Goal: Submit feedback/report problem: Submit feedback/report problem

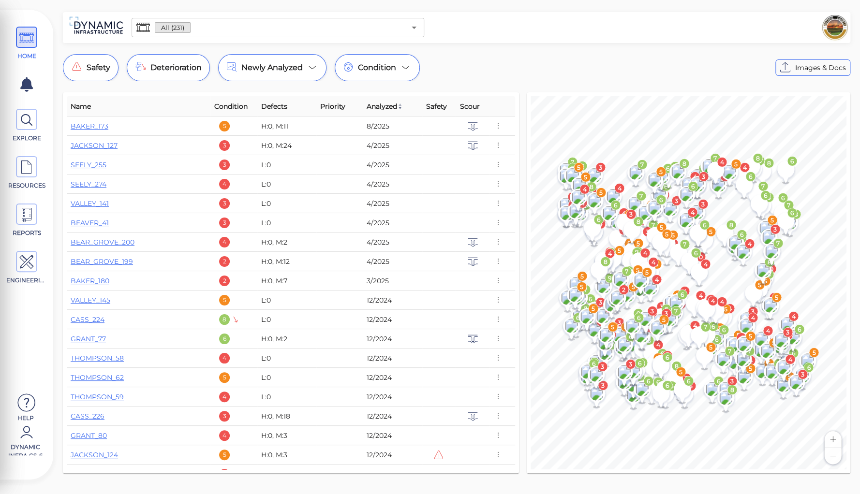
click at [196, 29] on input "text" at bounding box center [298, 28] width 214 height 14
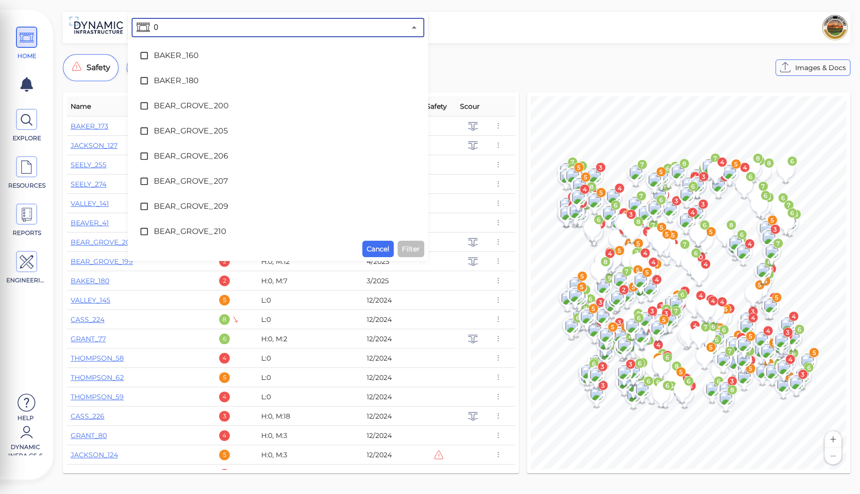
type input "07"
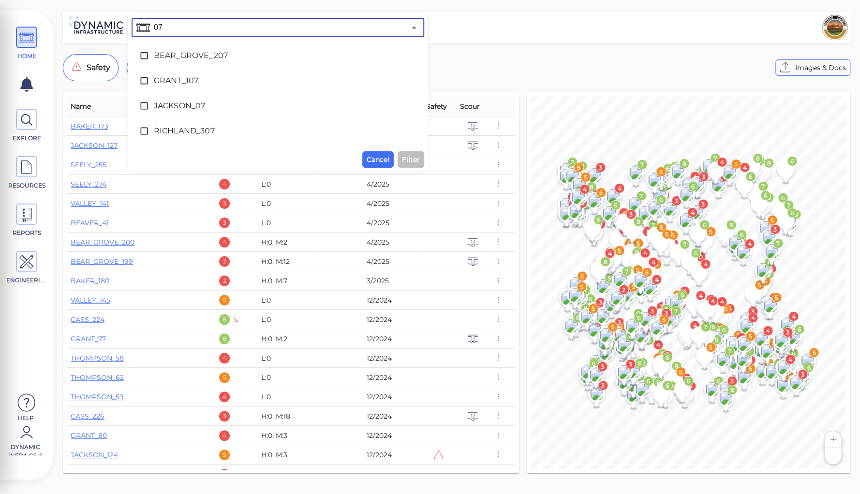
click at [172, 105] on span "JACKSON_07" at bounding box center [278, 106] width 248 height 12
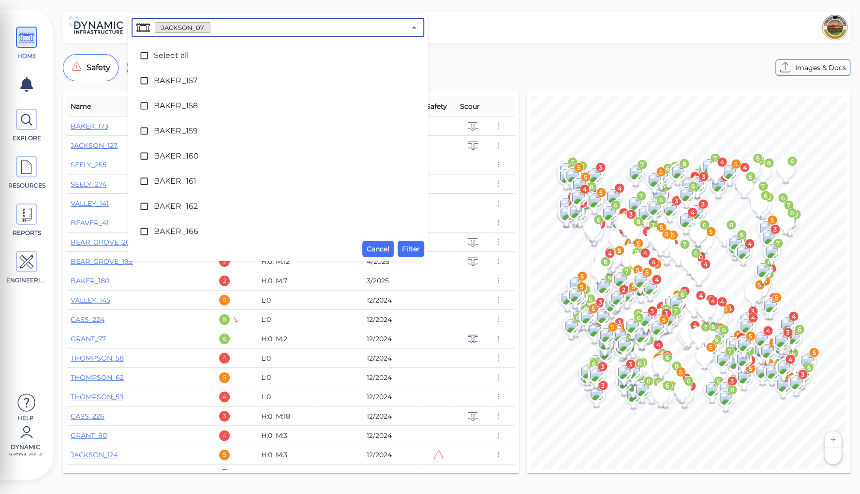
scroll to position [2799, 0]
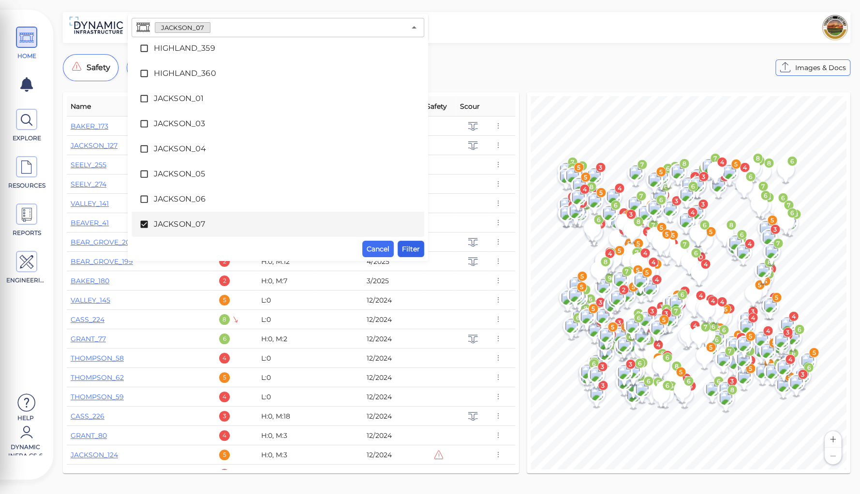
click at [407, 251] on span "Filter" at bounding box center [411, 249] width 18 height 12
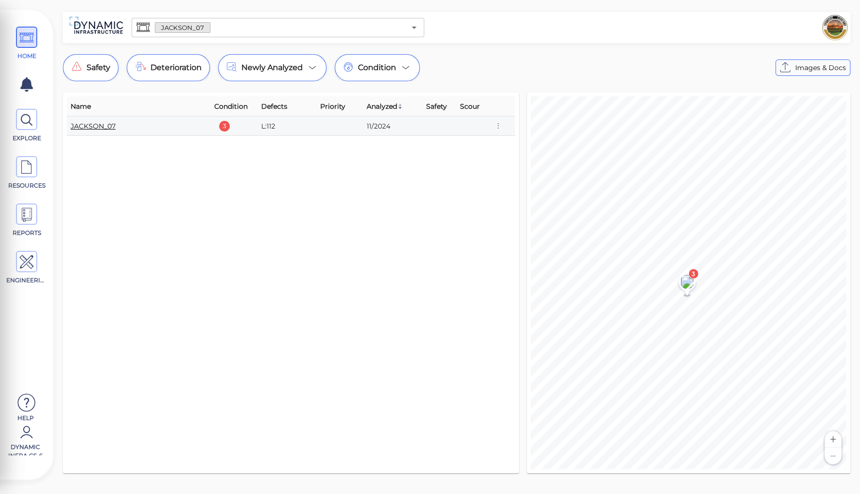
click at [88, 126] on link "JACKSON_07" at bounding box center [93, 126] width 45 height 9
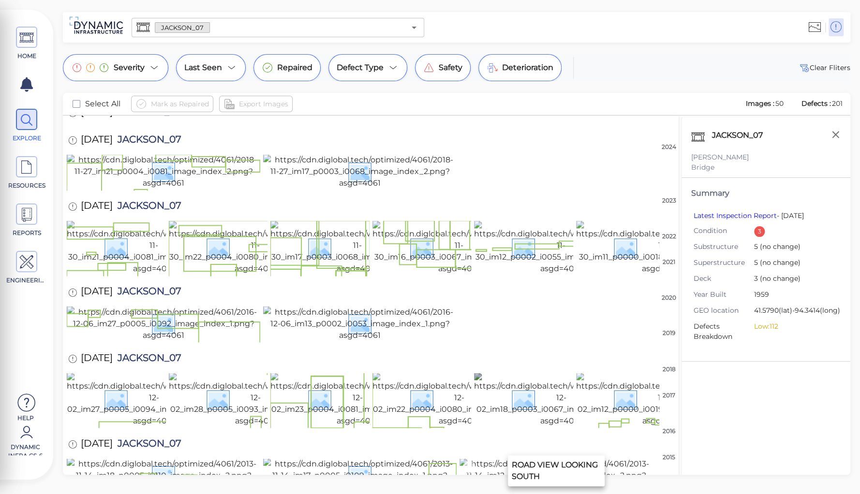
scroll to position [1492, 0]
click at [830, 136] on icon "button" at bounding box center [836, 135] width 12 height 12
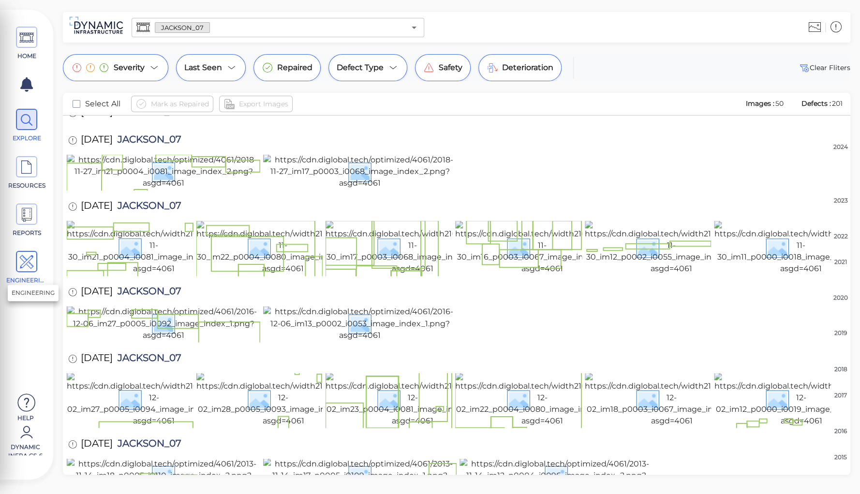
click at [30, 263] on icon at bounding box center [26, 263] width 15 height 22
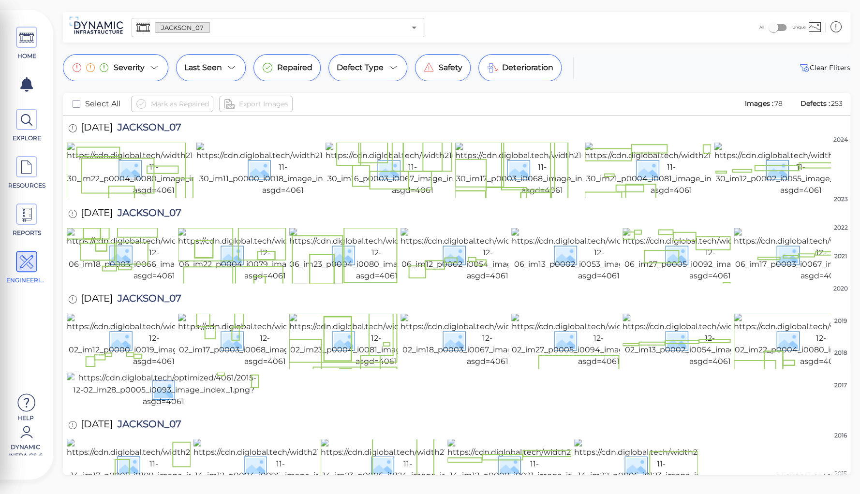
scroll to position [1196, 0]
click at [600, 439] on img at bounding box center [661, 466] width 174 height 54
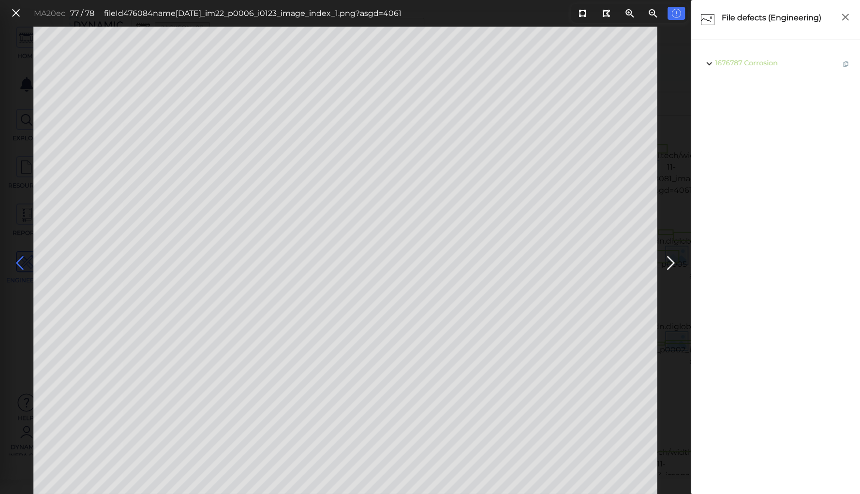
click at [17, 262] on icon at bounding box center [19, 263] width 15 height 19
click at [757, 62] on span "Corrosion" at bounding box center [762, 63] width 33 height 9
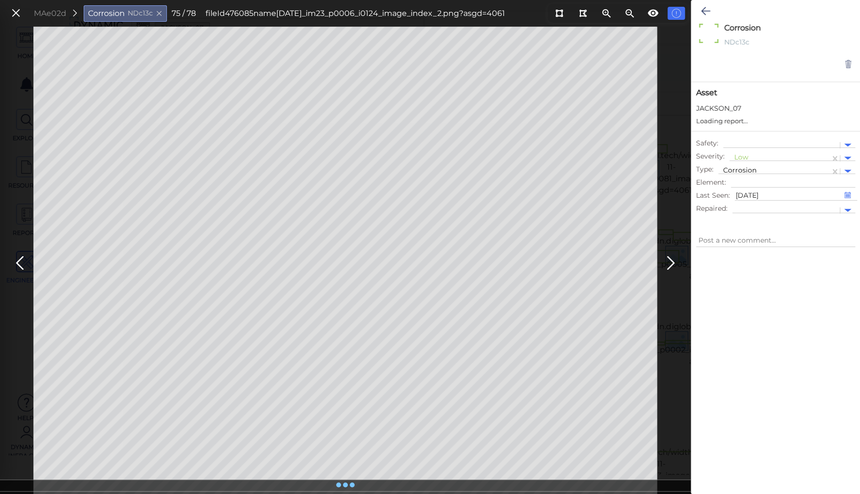
type textarea "x"
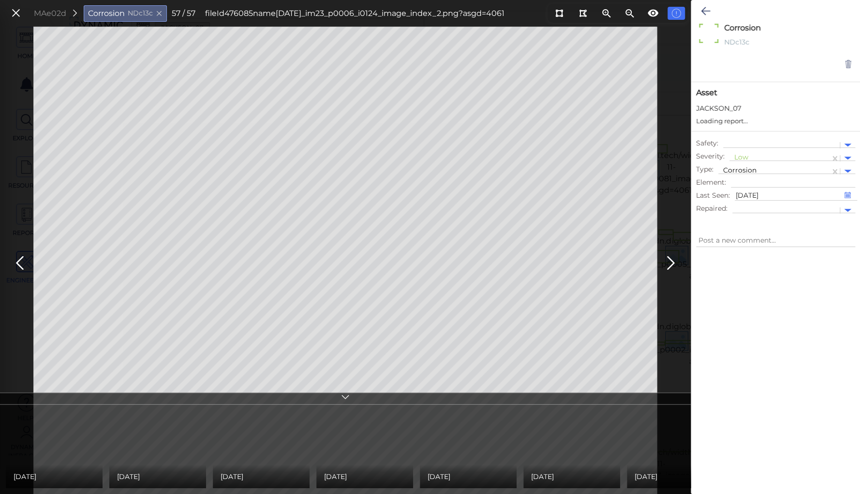
type textarea "x"
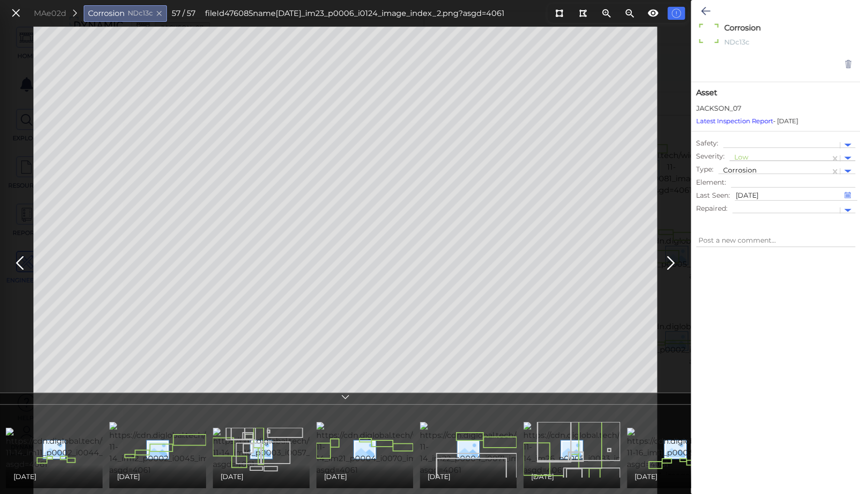
click at [741, 154] on div at bounding box center [779, 158] width 91 height 10
click at [747, 203] on div "Moderate" at bounding box center [755, 204] width 52 height 15
type textarea "x"
click at [705, 10] on icon at bounding box center [705, 11] width 9 height 12
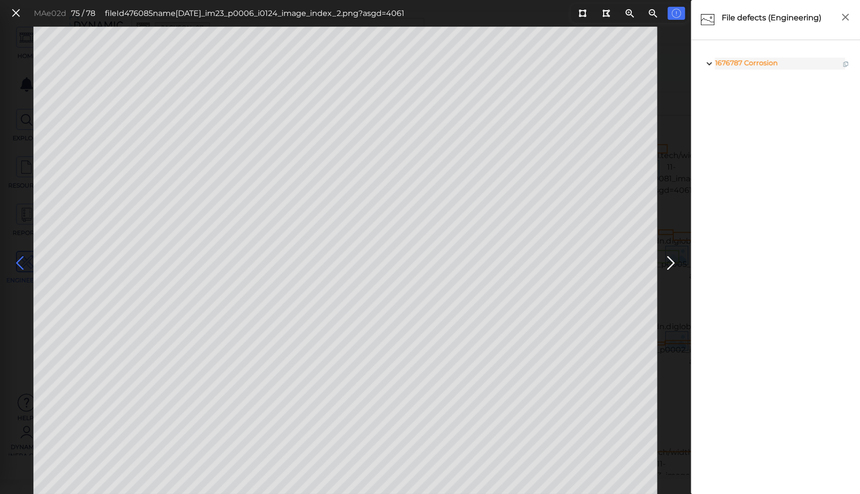
click at [19, 258] on icon at bounding box center [19, 263] width 15 height 19
click at [17, 259] on icon at bounding box center [19, 263] width 15 height 19
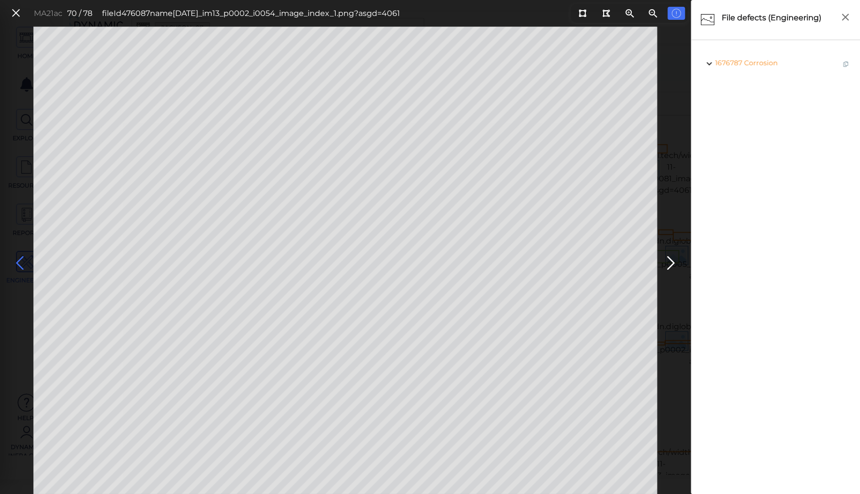
click at [17, 259] on icon at bounding box center [19, 263] width 15 height 19
click at [667, 259] on icon at bounding box center [670, 263] width 15 height 19
click at [18, 258] on icon at bounding box center [19, 263] width 15 height 19
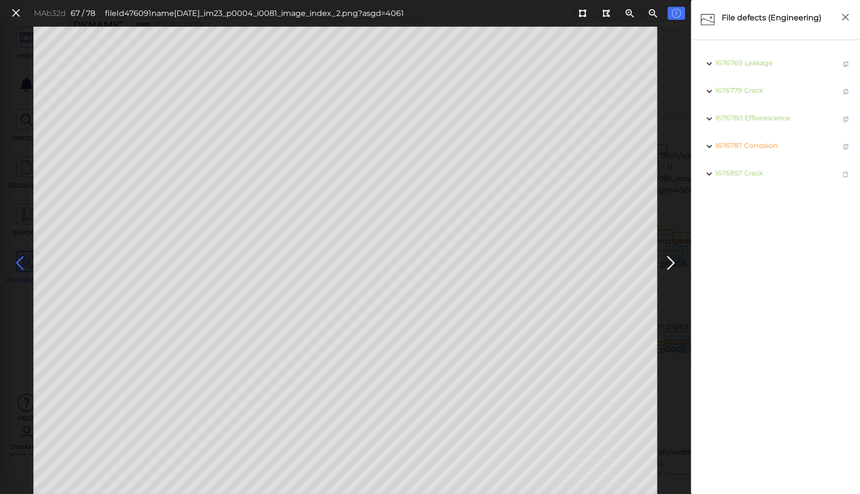
click at [18, 258] on icon at bounding box center [19, 263] width 15 height 19
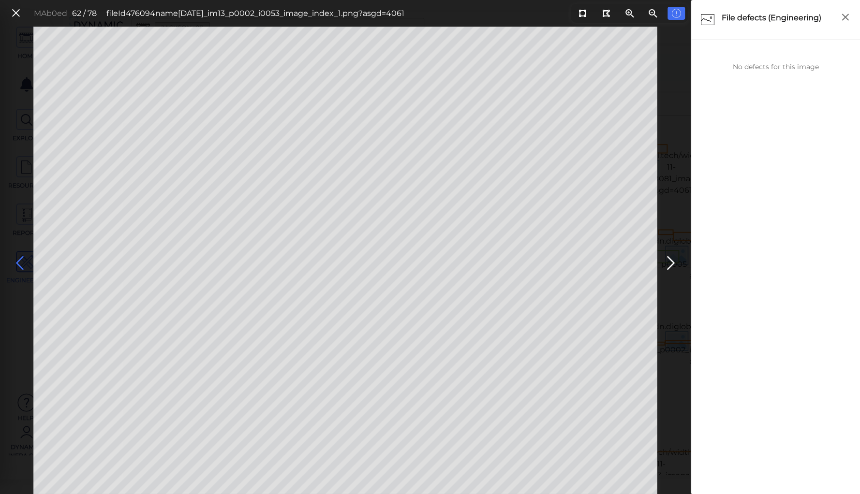
click at [20, 264] on icon at bounding box center [19, 263] width 15 height 19
click at [20, 262] on icon at bounding box center [19, 263] width 15 height 19
click at [19, 258] on icon at bounding box center [19, 263] width 15 height 19
click at [18, 260] on icon at bounding box center [19, 263] width 15 height 19
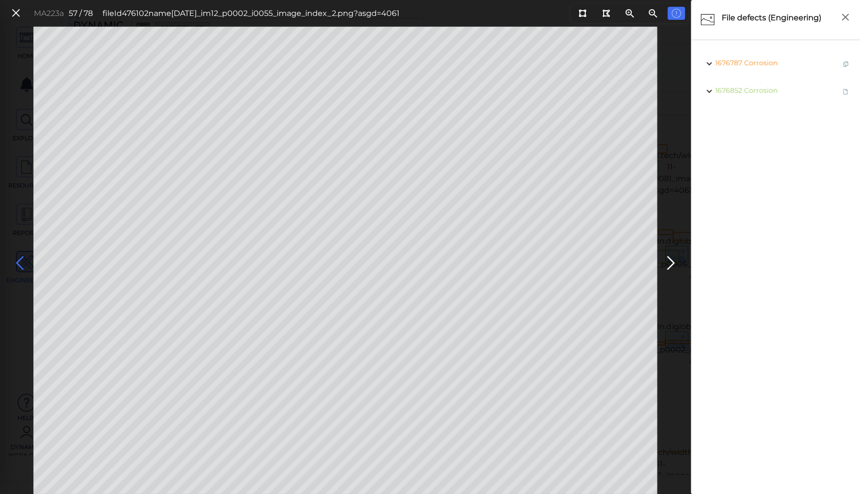
click at [18, 260] on icon at bounding box center [19, 263] width 15 height 19
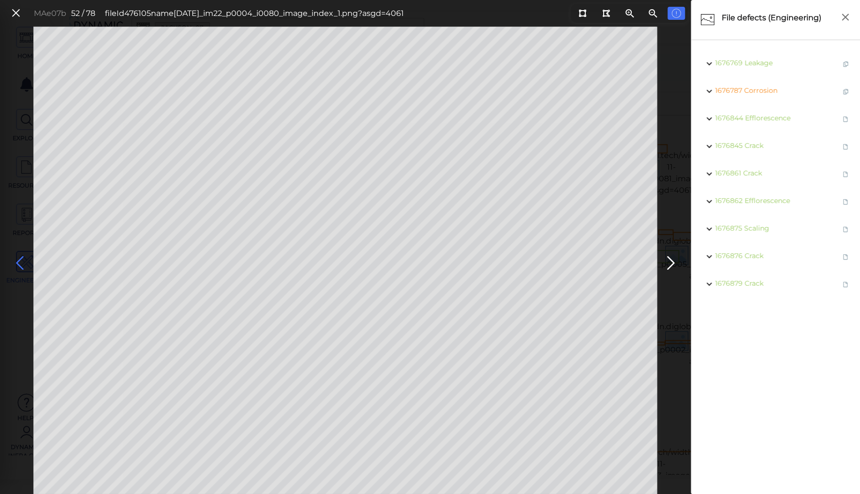
click at [18, 260] on icon at bounding box center [19, 263] width 15 height 19
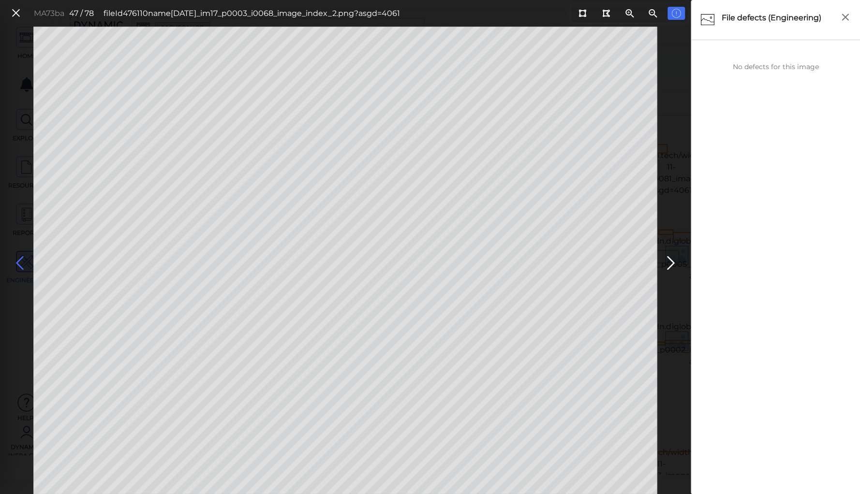
click at [18, 260] on icon at bounding box center [19, 263] width 15 height 19
click at [18, 261] on icon at bounding box center [19, 263] width 15 height 19
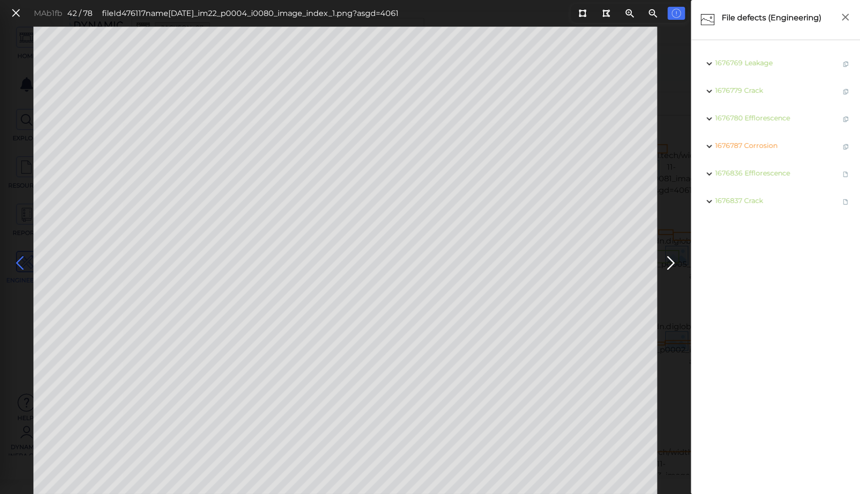
click at [18, 261] on icon at bounding box center [19, 263] width 15 height 19
click at [16, 261] on icon at bounding box center [19, 263] width 15 height 19
click at [15, 261] on icon at bounding box center [19, 263] width 15 height 19
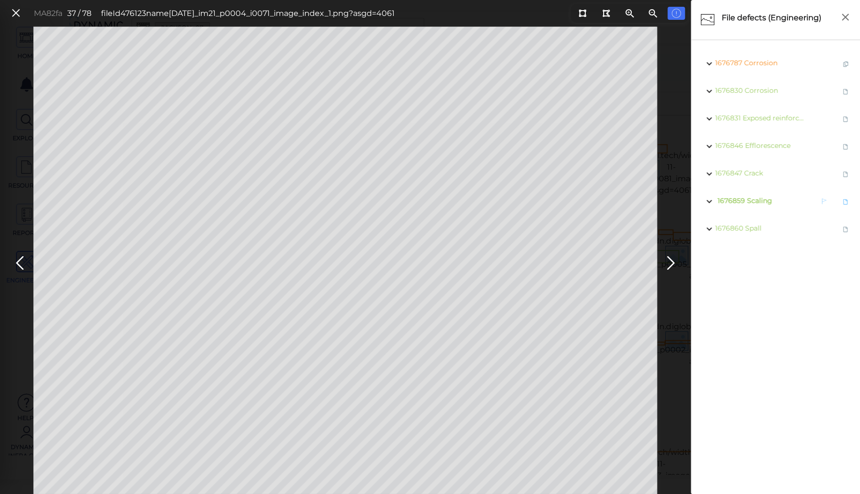
click at [756, 199] on span "Scaling" at bounding box center [759, 200] width 25 height 9
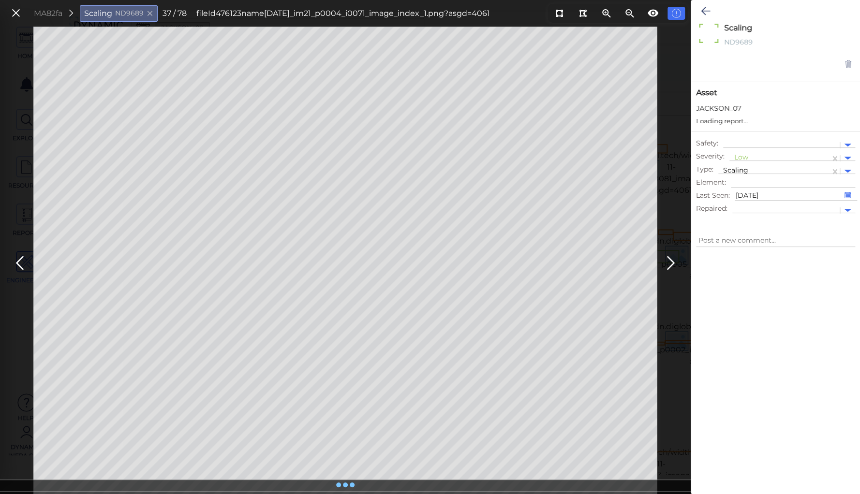
type textarea "x"
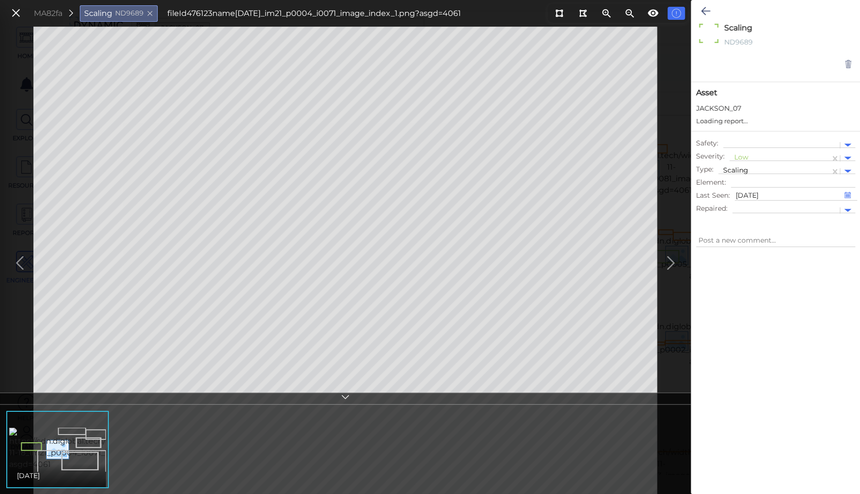
type textarea "x"
click at [741, 158] on div at bounding box center [779, 158] width 91 height 10
click at [741, 203] on div "Moderate" at bounding box center [755, 204] width 52 height 15
type textarea "x"
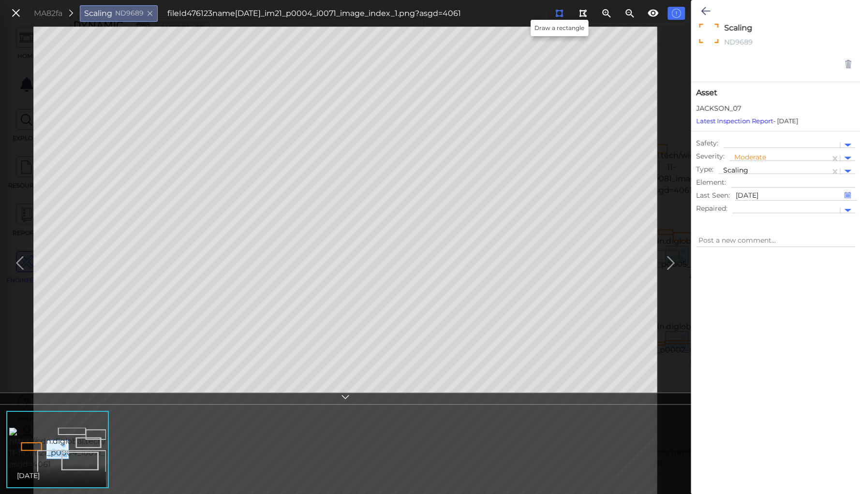
click at [558, 15] on icon at bounding box center [559, 13] width 8 height 7
type textarea "x"
click at [706, 7] on icon at bounding box center [705, 11] width 9 height 12
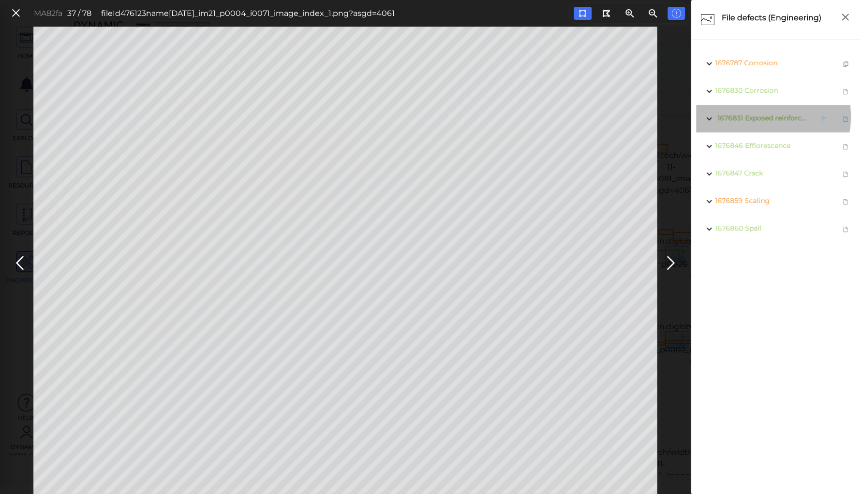
click at [764, 117] on span "Exposed reinforcement" at bounding box center [784, 118] width 79 height 9
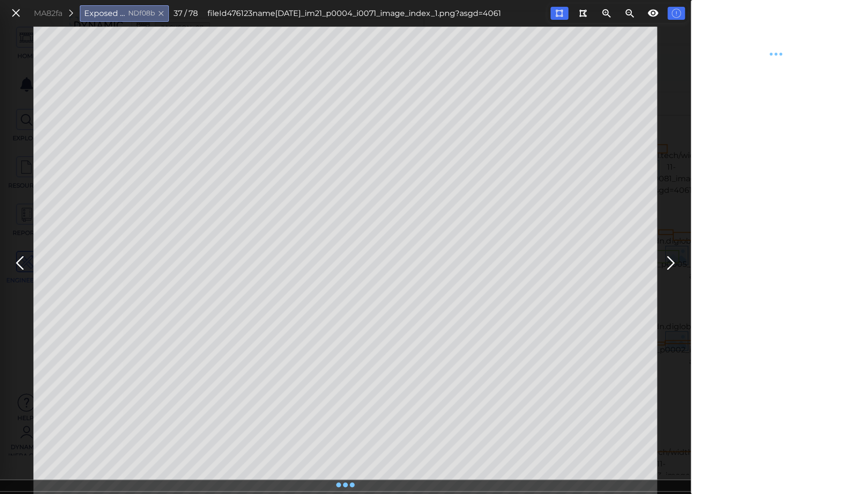
type textarea "x"
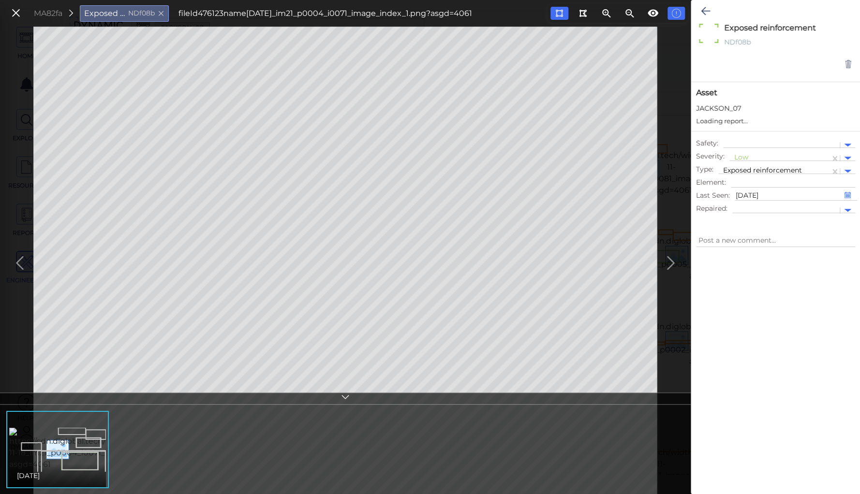
type textarea "x"
click at [743, 154] on div at bounding box center [779, 158] width 91 height 10
click at [745, 202] on div "Moderate" at bounding box center [755, 204] width 52 height 15
type textarea "x"
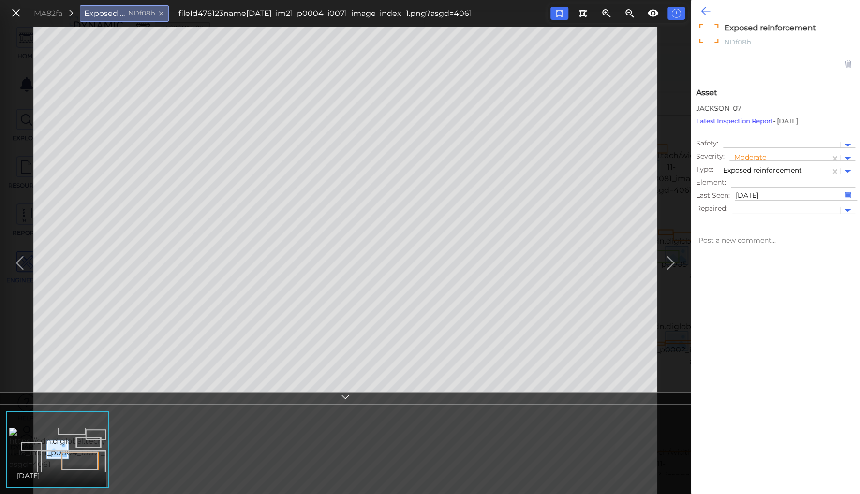
click at [703, 10] on icon at bounding box center [705, 11] width 9 height 12
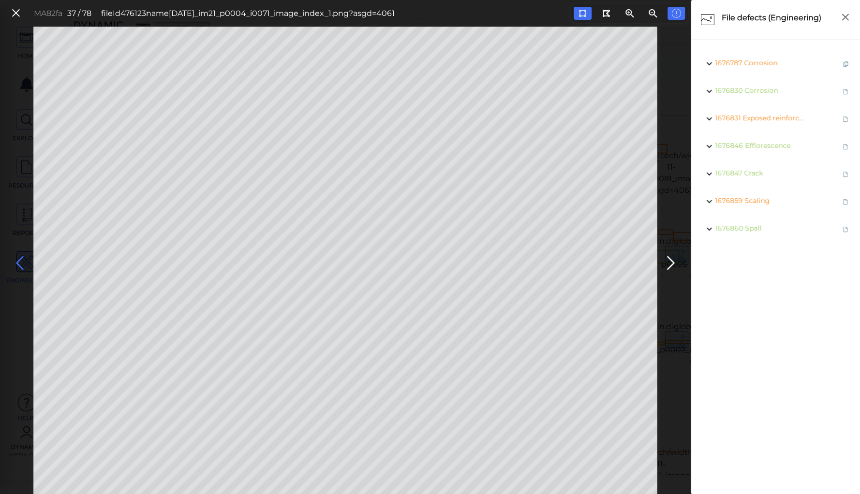
click at [20, 260] on icon at bounding box center [19, 263] width 15 height 19
click at [20, 257] on icon at bounding box center [19, 263] width 15 height 19
click at [580, 11] on icon at bounding box center [582, 13] width 8 height 7
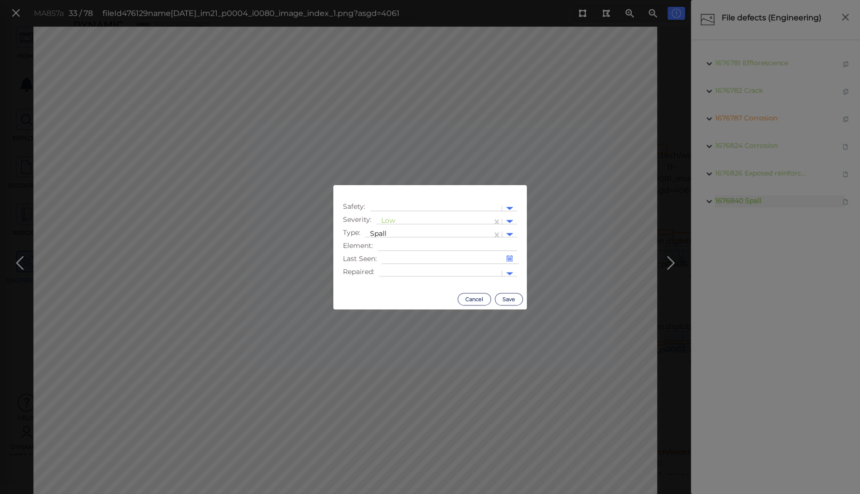
click at [359, 0] on body "This app is not optimized for mobile screens. Please access using a desktop or …" at bounding box center [430, 0] width 860 height 0
click at [390, 219] on div at bounding box center [434, 222] width 106 height 10
click at [397, 265] on div "Moderate" at bounding box center [402, 267] width 52 height 15
click at [396, 227] on div at bounding box center [434, 222] width 106 height 10
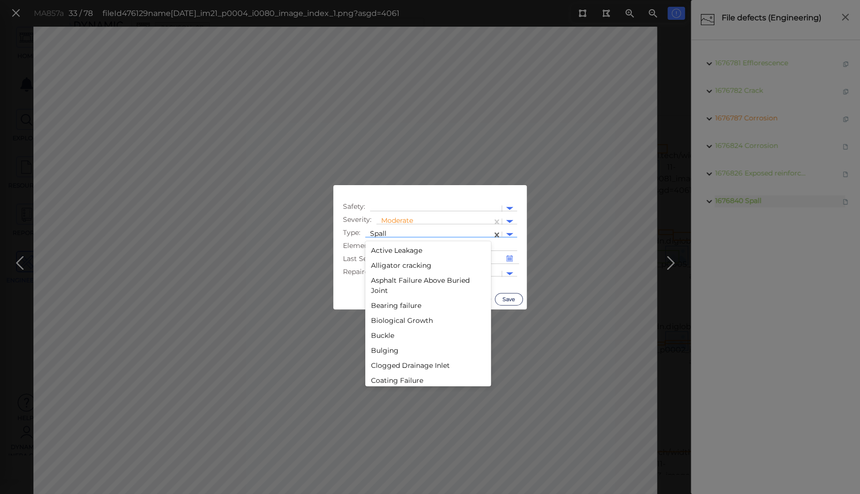
click at [436, 232] on div at bounding box center [428, 235] width 117 height 10
click at [385, 290] on div "Scaling" at bounding box center [428, 288] width 126 height 15
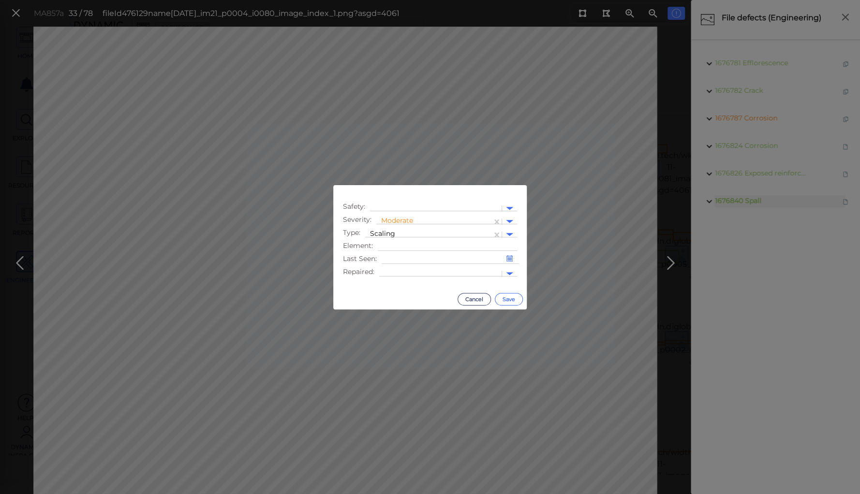
click at [510, 297] on button "Save" at bounding box center [509, 299] width 28 height 13
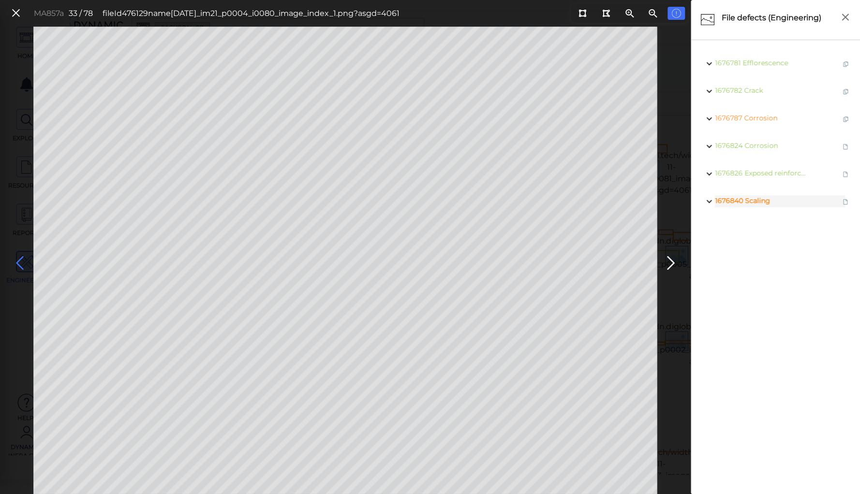
click at [18, 256] on icon at bounding box center [19, 263] width 15 height 19
click at [18, 260] on icon at bounding box center [19, 263] width 15 height 19
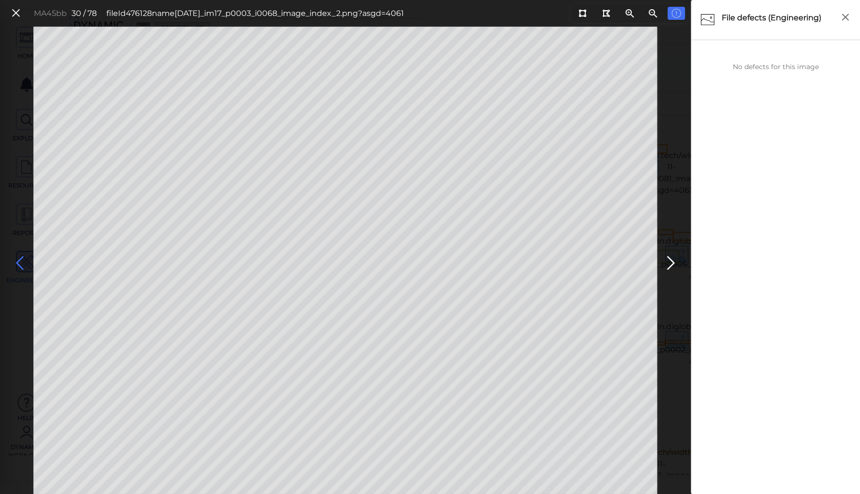
click at [18, 260] on icon at bounding box center [19, 263] width 15 height 19
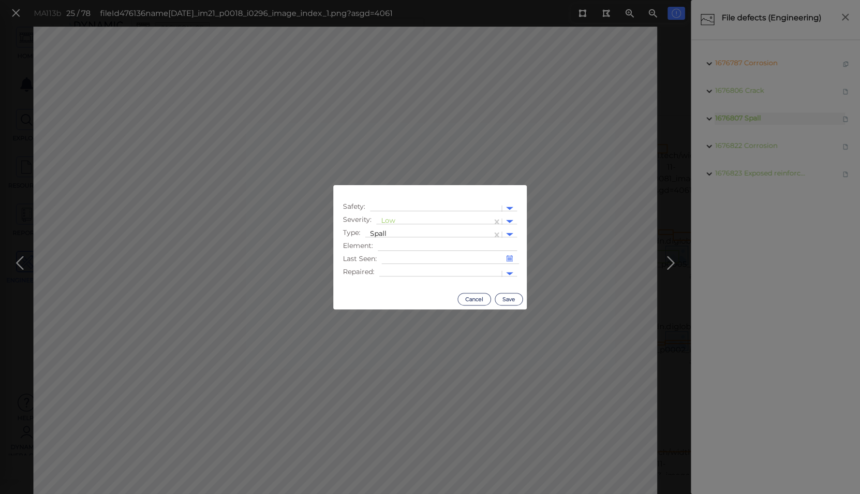
click at [222, 0] on body "This app is not optimized for mobile screens. Please access using a desktop or …" at bounding box center [430, 0] width 860 height 0
click at [385, 221] on div at bounding box center [434, 222] width 106 height 10
click at [392, 267] on div "Moderate" at bounding box center [402, 267] width 52 height 15
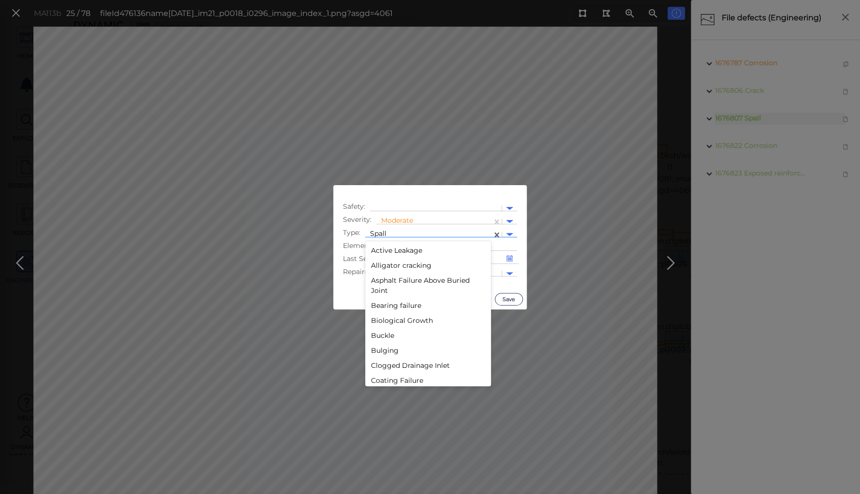
click at [397, 232] on div at bounding box center [428, 235] width 117 height 10
click at [381, 271] on div "Scaling" at bounding box center [428, 271] width 126 height 15
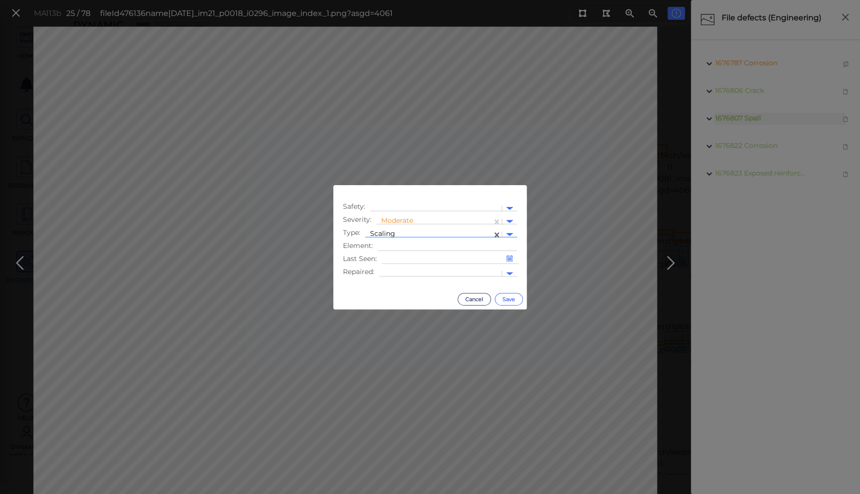
click at [505, 297] on button "Save" at bounding box center [509, 299] width 28 height 13
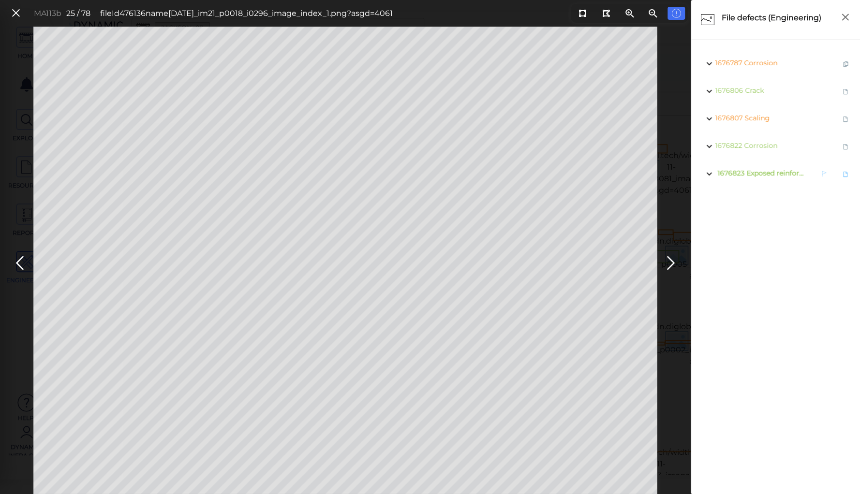
click at [761, 173] on span "Exposed reinforcement" at bounding box center [785, 173] width 79 height 9
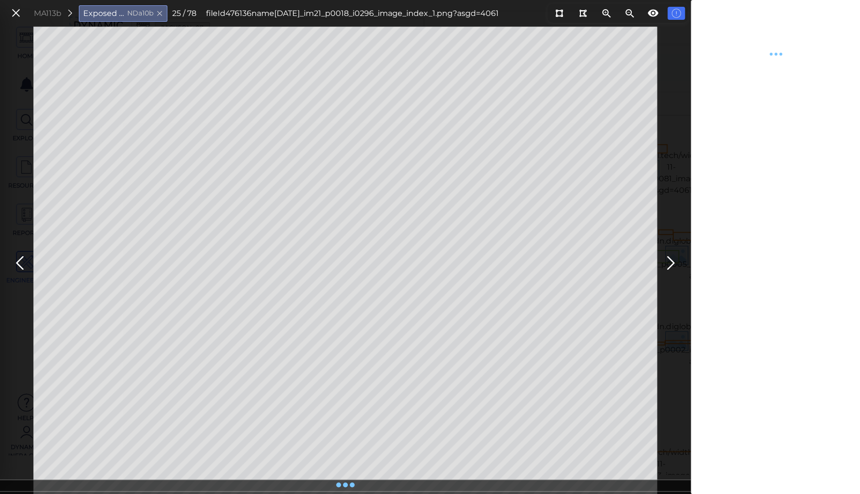
type textarea "x"
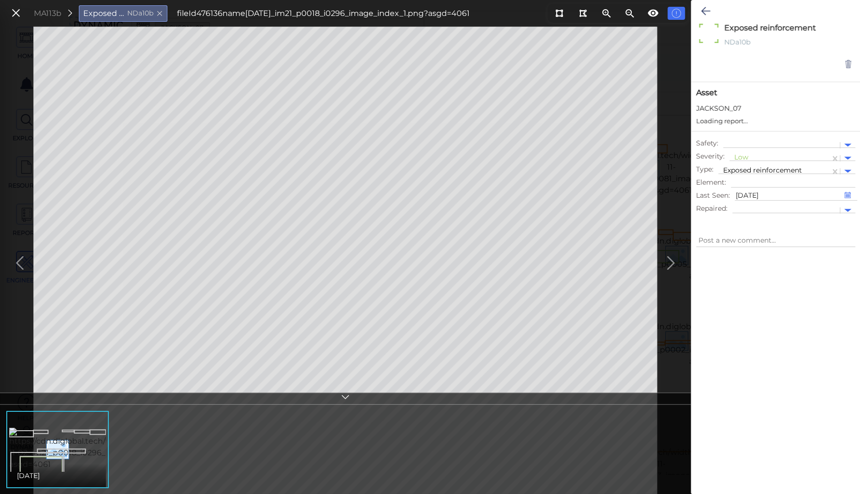
type textarea "x"
click at [739, 154] on div at bounding box center [779, 158] width 91 height 10
click at [753, 204] on div "Moderate" at bounding box center [755, 204] width 52 height 15
type textarea "x"
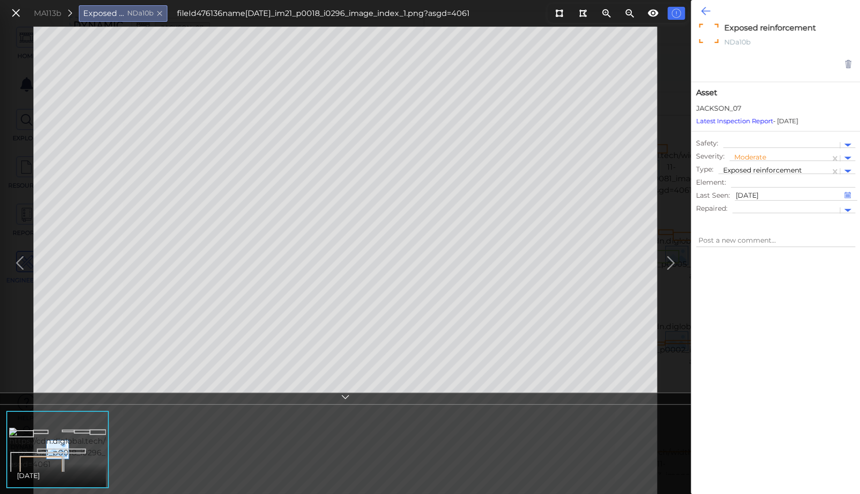
click at [703, 8] on icon at bounding box center [705, 11] width 9 height 12
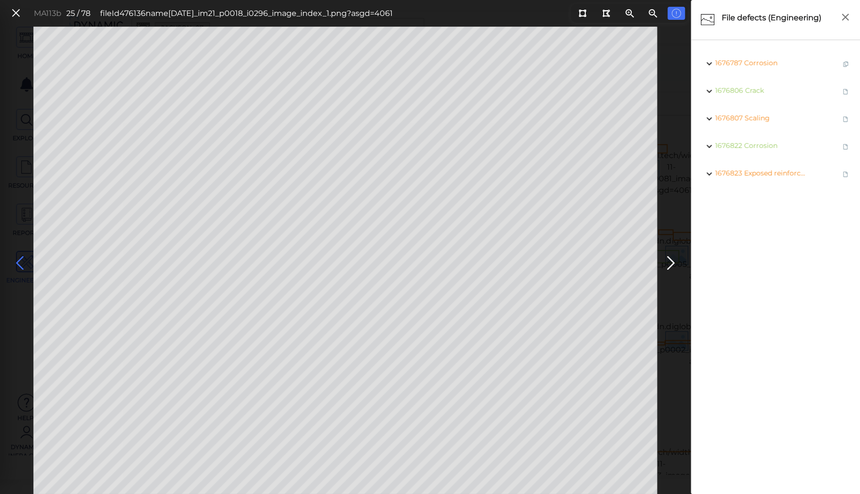
click at [20, 256] on icon at bounding box center [19, 263] width 15 height 19
click at [17, 259] on icon at bounding box center [19, 263] width 15 height 19
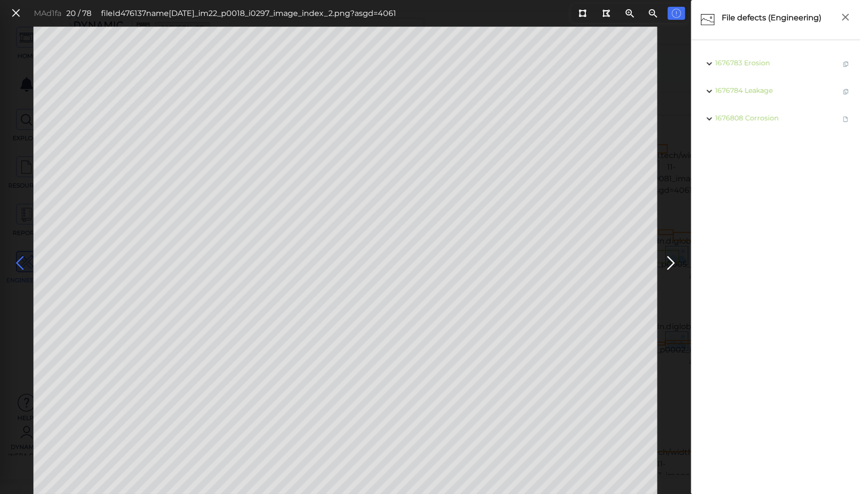
click at [17, 259] on icon at bounding box center [19, 263] width 15 height 19
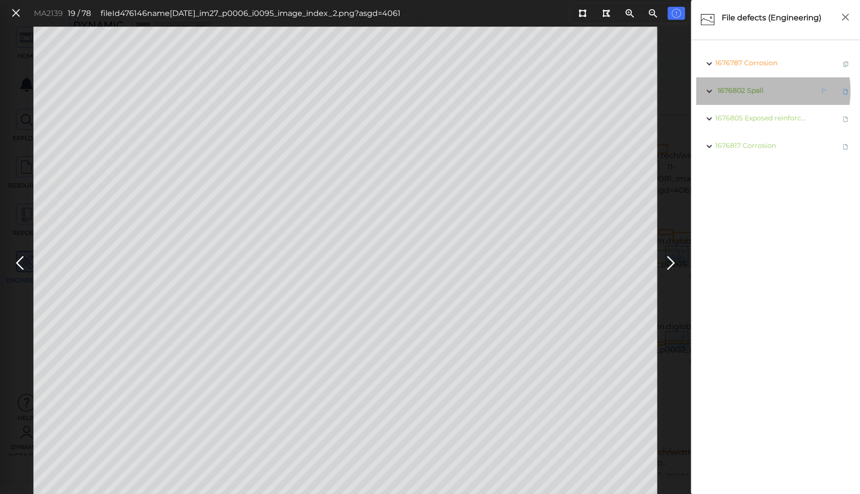
click at [753, 91] on span "Spall" at bounding box center [755, 90] width 16 height 9
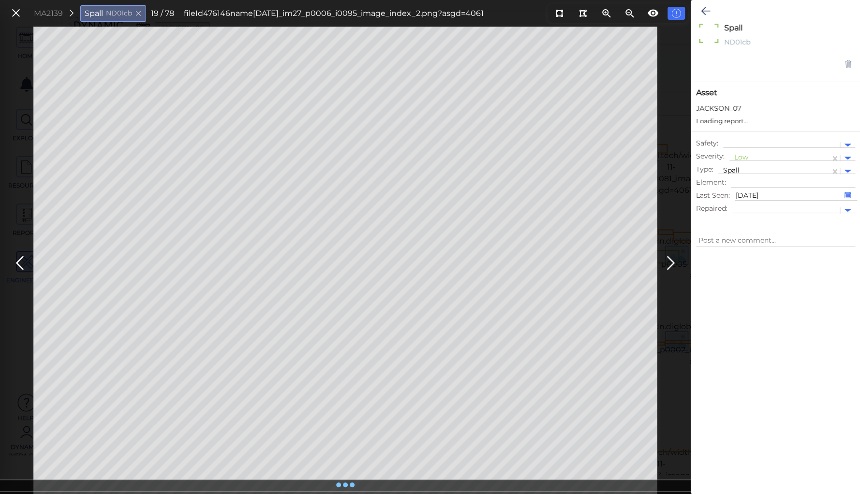
type textarea "x"
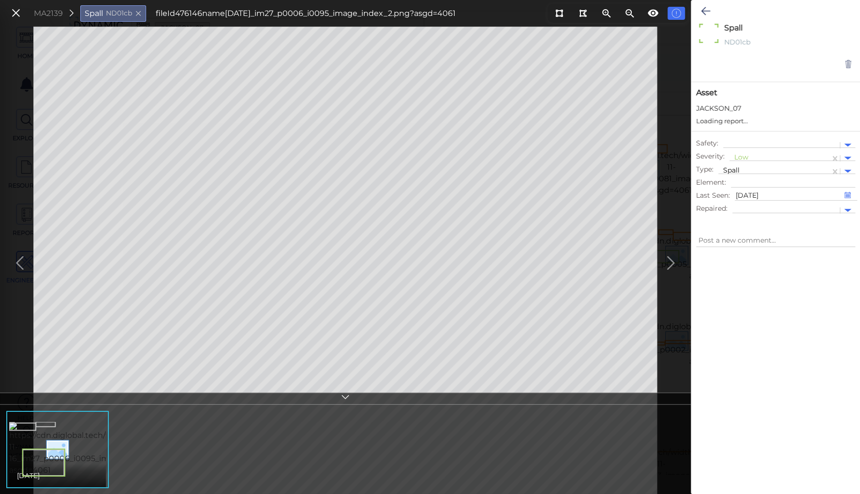
type textarea "x"
click at [738, 157] on div at bounding box center [779, 158] width 91 height 10
click at [742, 205] on div "Moderate" at bounding box center [755, 204] width 52 height 15
type textarea "x"
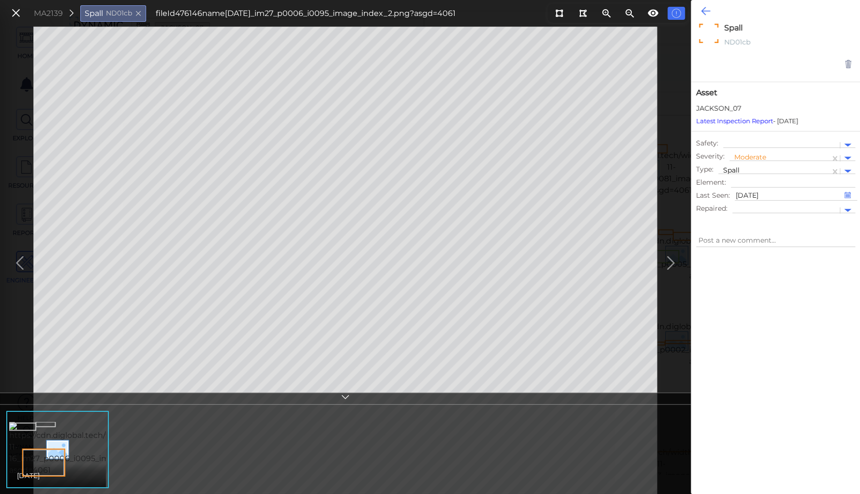
click at [702, 12] on icon at bounding box center [705, 11] width 9 height 12
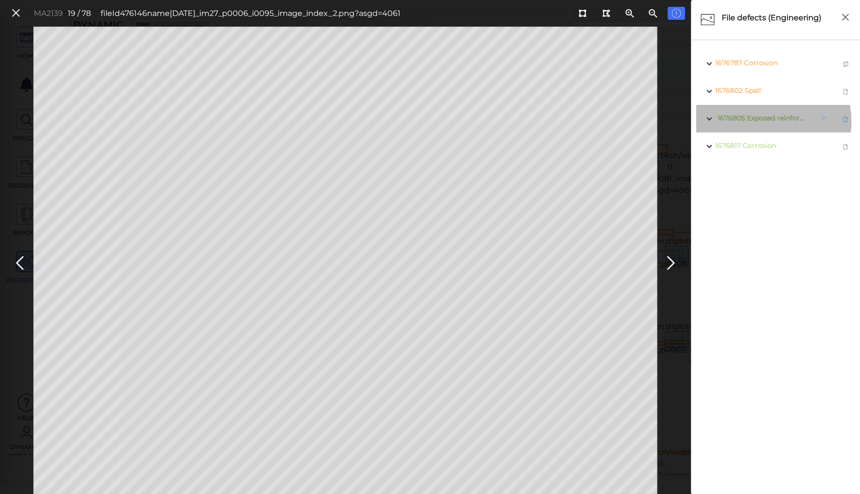
click at [768, 121] on span "Exposed reinforcement" at bounding box center [786, 118] width 79 height 9
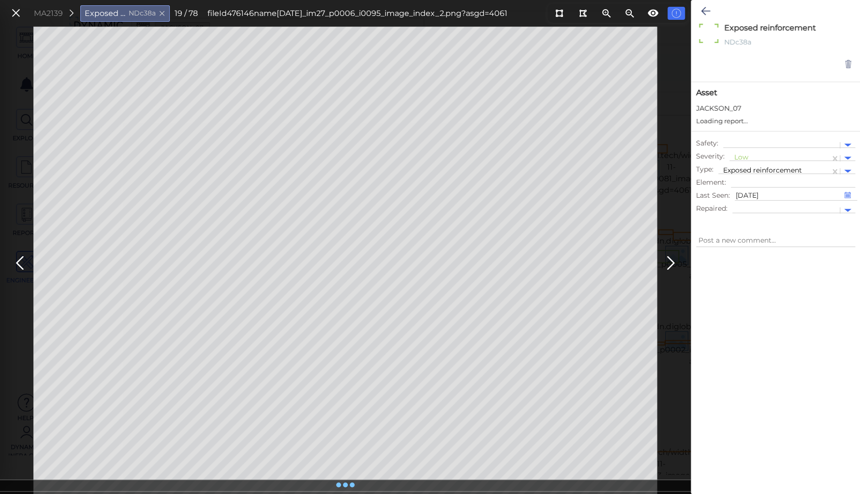
type textarea "x"
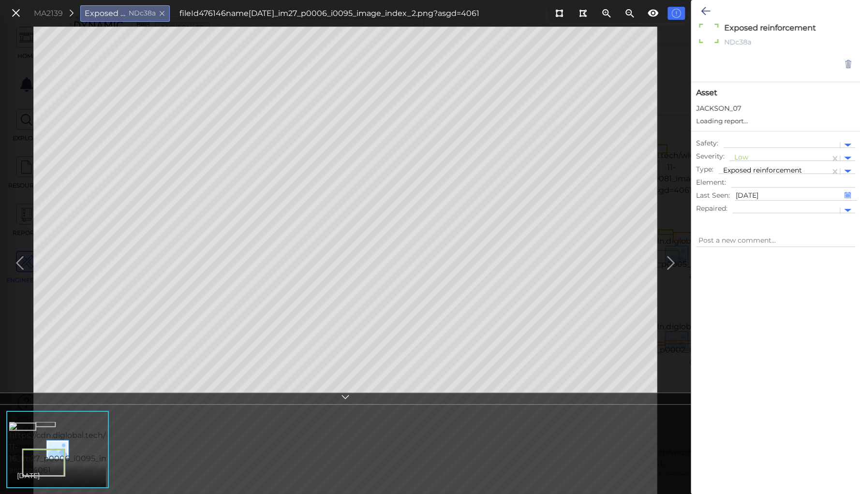
type textarea "x"
click at [739, 155] on div at bounding box center [779, 158] width 91 height 10
click at [752, 203] on div "Moderate" at bounding box center [755, 204] width 52 height 15
type textarea "x"
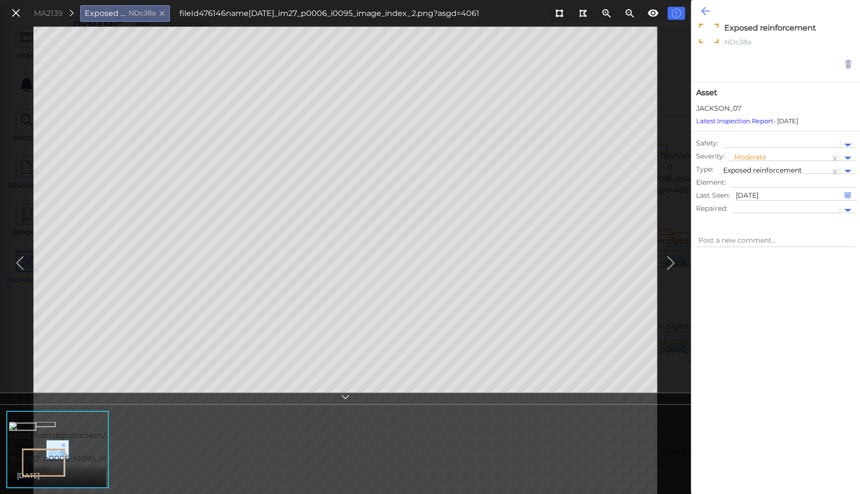
click at [706, 10] on icon at bounding box center [705, 11] width 9 height 12
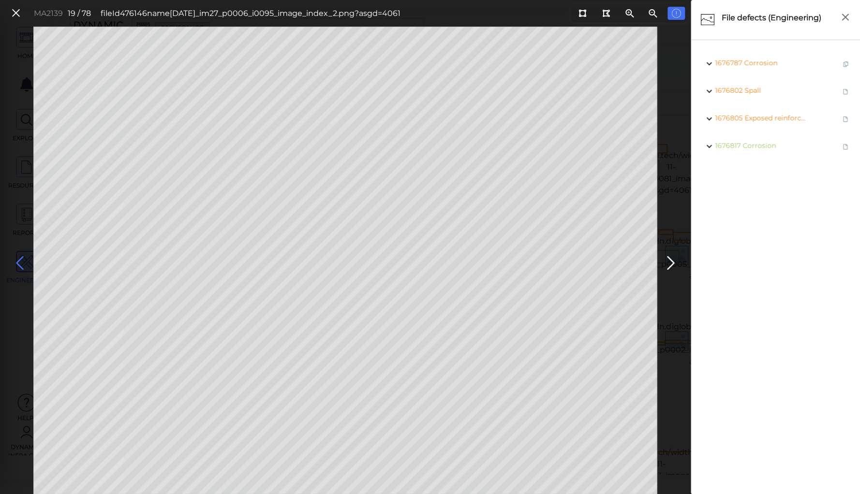
click at [17, 263] on icon at bounding box center [19, 263] width 15 height 19
click at [21, 264] on icon at bounding box center [19, 263] width 15 height 19
click at [18, 259] on icon at bounding box center [19, 263] width 15 height 19
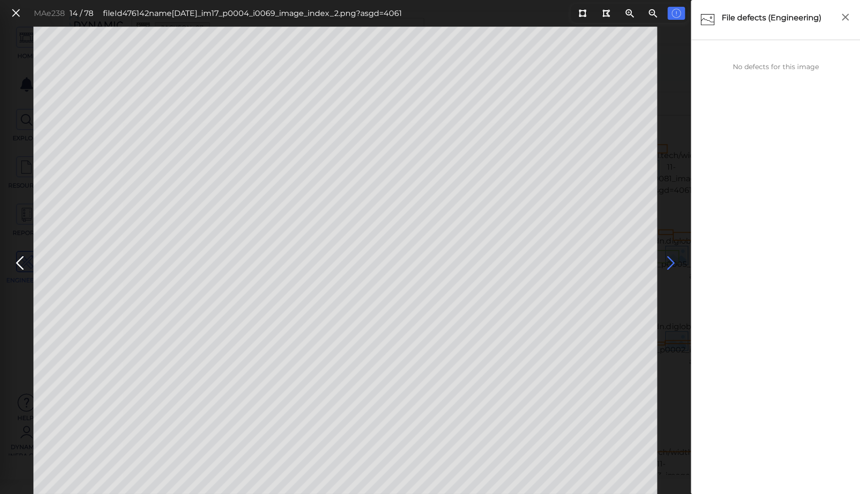
click at [667, 261] on icon at bounding box center [670, 263] width 15 height 19
click at [17, 263] on icon at bounding box center [19, 263] width 15 height 19
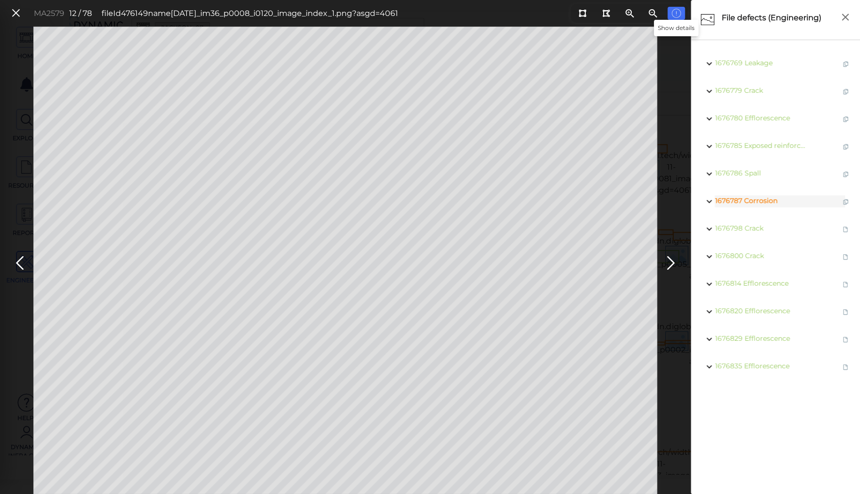
click at [674, 11] on icon at bounding box center [676, 14] width 10 height 12
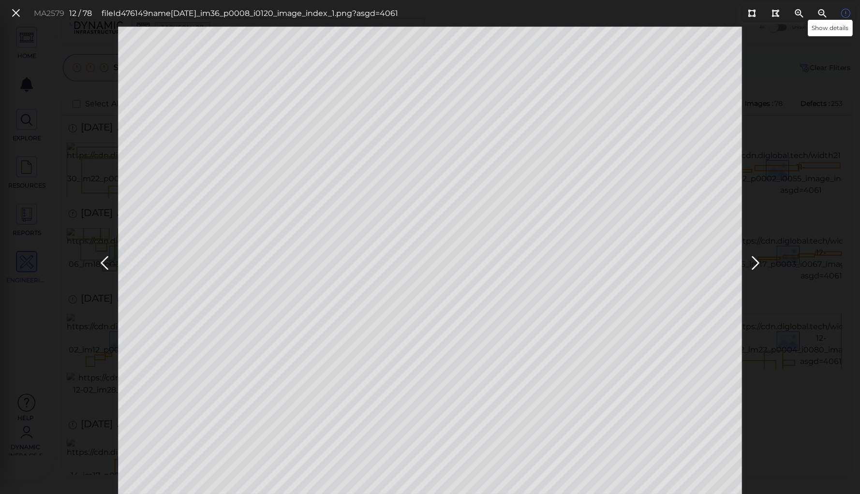
click at [843, 12] on icon at bounding box center [846, 14] width 10 height 12
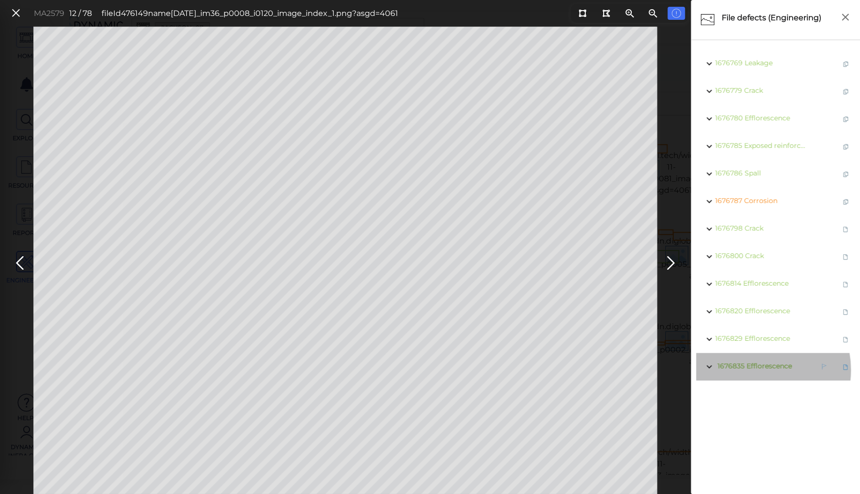
click at [755, 370] on span "1676835 Efflorescence" at bounding box center [753, 367] width 77 height 12
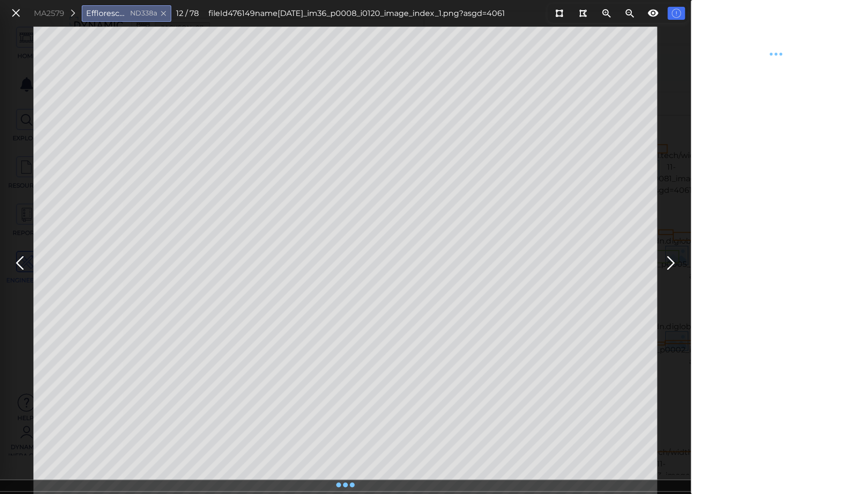
type textarea "x"
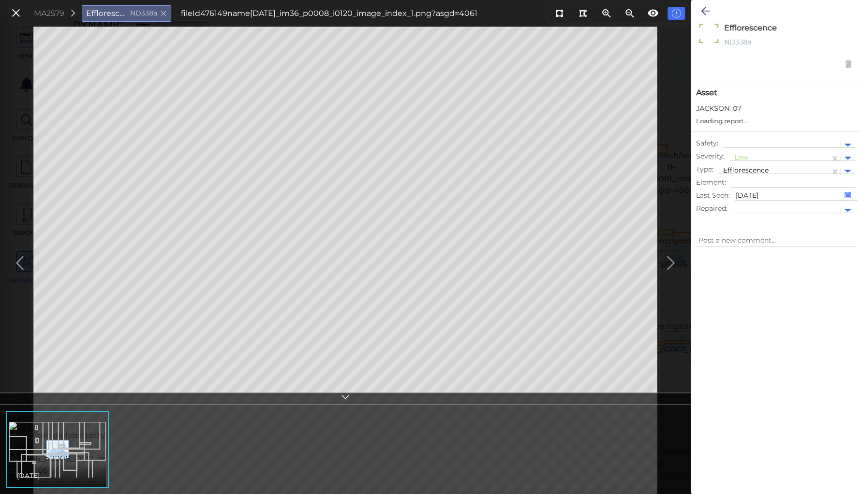
type textarea "x"
click at [704, 11] on icon at bounding box center [705, 11] width 9 height 12
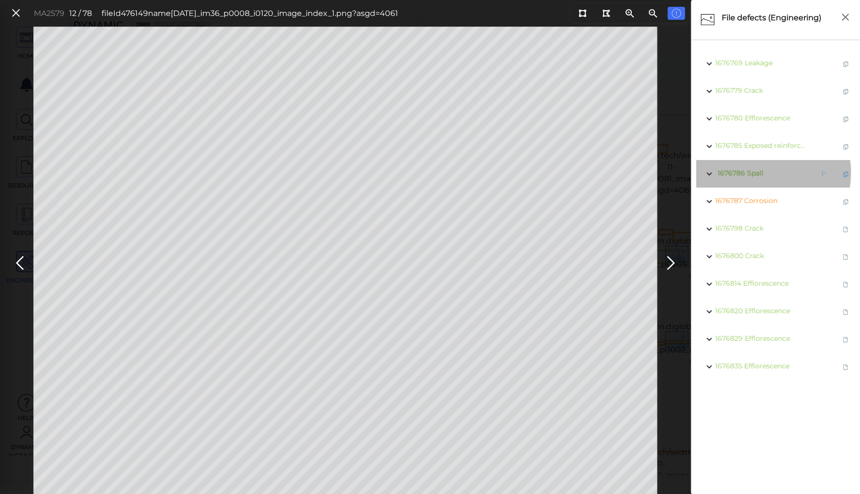
click at [756, 173] on span "Spall" at bounding box center [755, 173] width 16 height 9
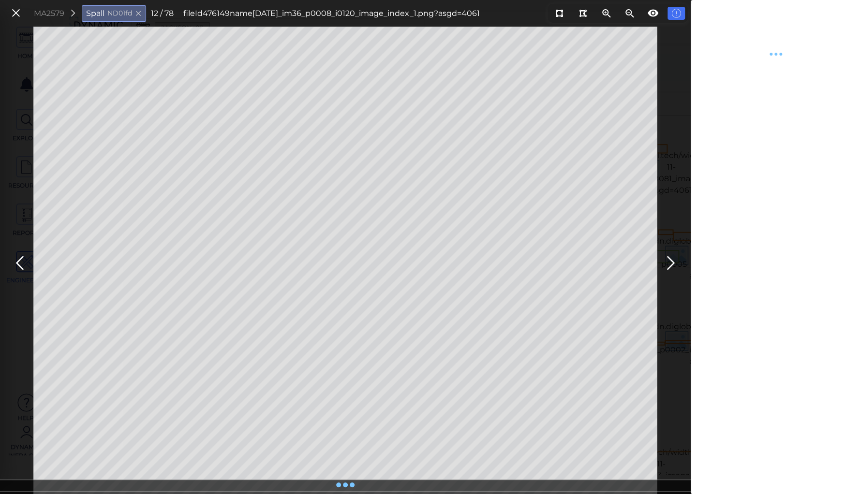
type textarea "x"
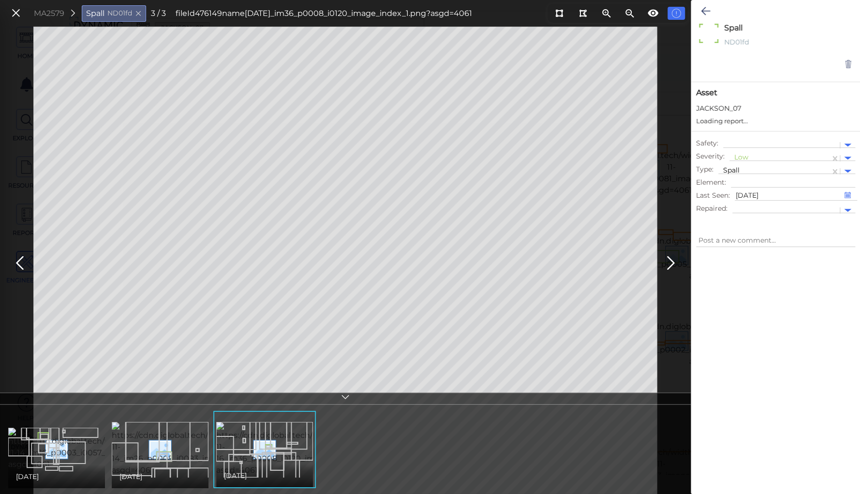
type textarea "x"
click at [741, 158] on div at bounding box center [779, 158] width 91 height 10
click at [750, 203] on div "Moderate" at bounding box center [755, 204] width 52 height 15
type textarea "x"
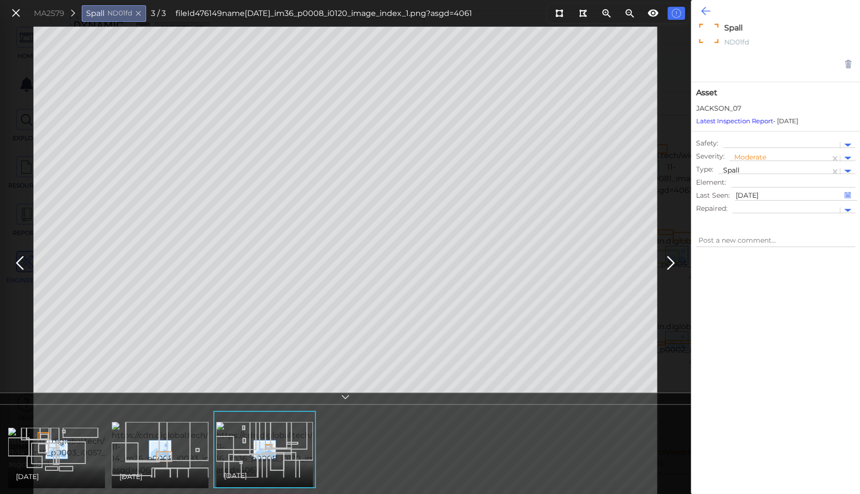
click at [704, 8] on icon at bounding box center [705, 11] width 9 height 12
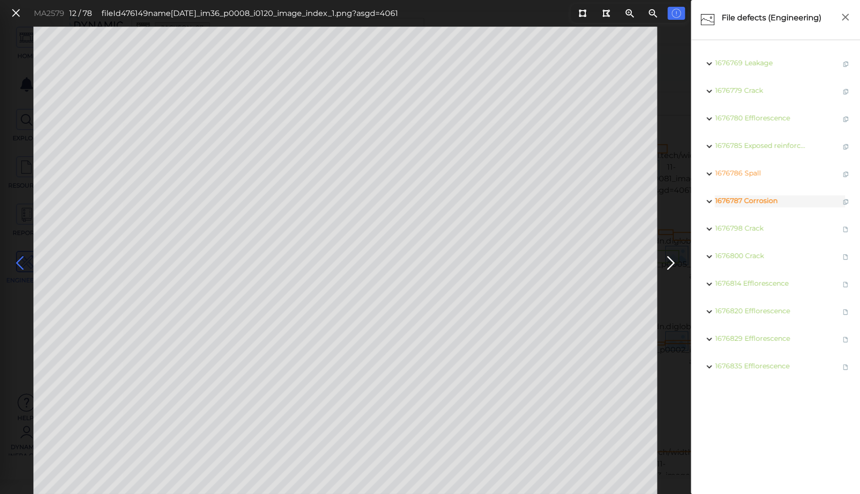
click at [15, 258] on icon at bounding box center [19, 263] width 15 height 19
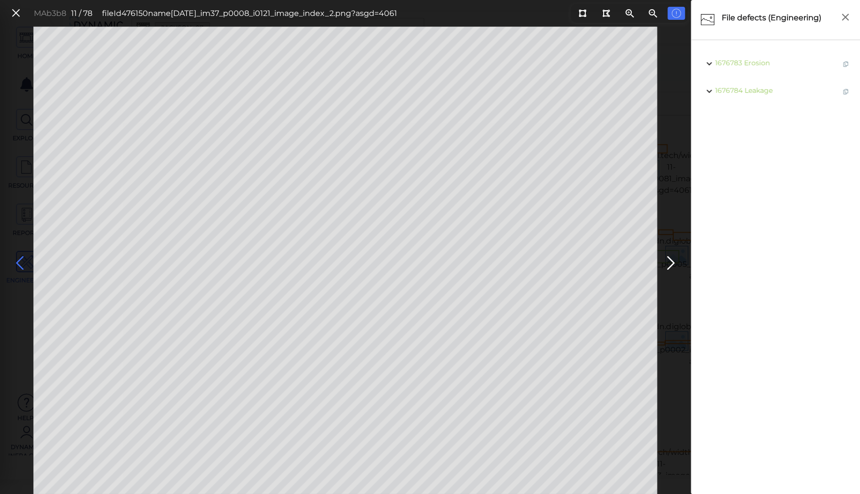
click at [15, 258] on icon at bounding box center [19, 263] width 15 height 19
click at [582, 10] on icon at bounding box center [582, 13] width 8 height 7
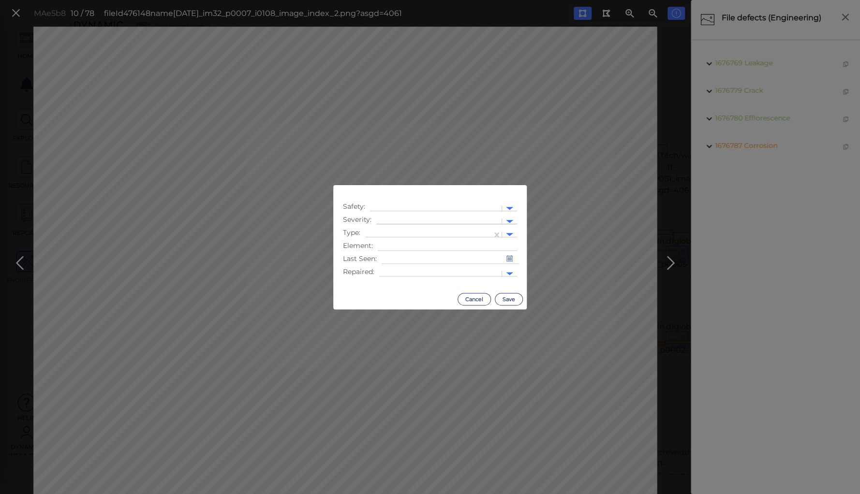
click at [406, 220] on div at bounding box center [439, 222] width 116 height 10
click at [404, 267] on div "Moderate" at bounding box center [402, 267] width 52 height 15
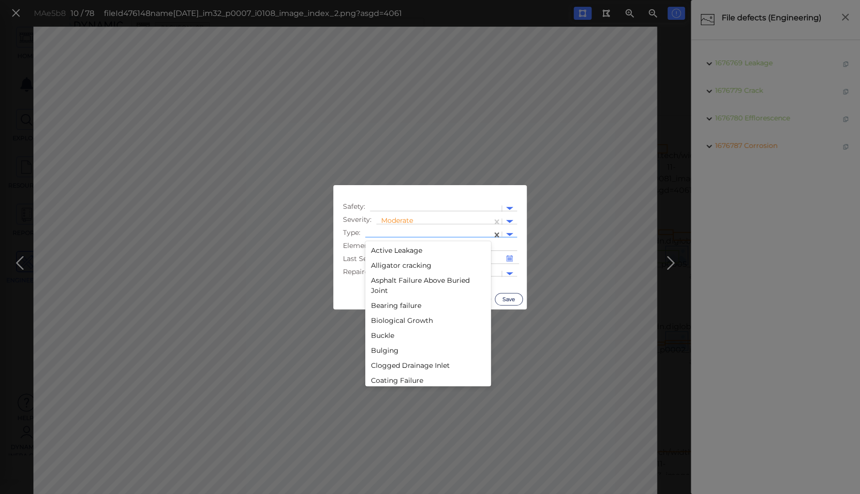
click at [410, 230] on div at bounding box center [428, 235] width 117 height 10
click at [373, 268] on div "Spall" at bounding box center [428, 271] width 126 height 15
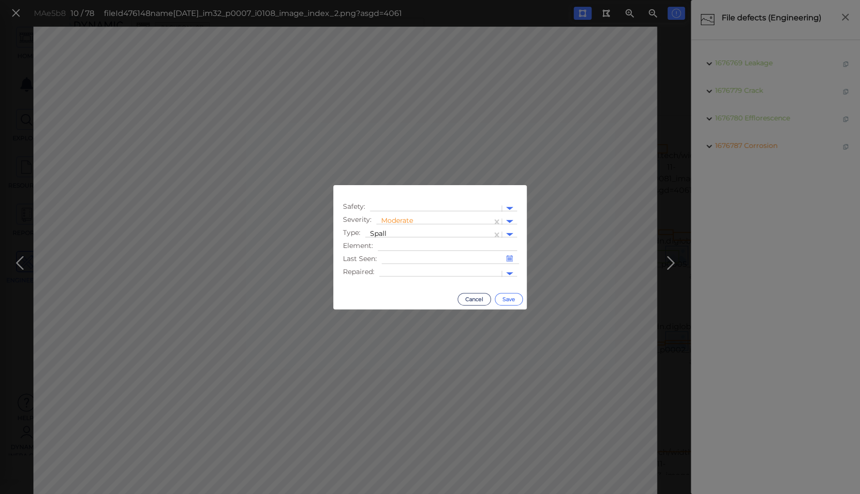
click at [505, 298] on button "Save" at bounding box center [509, 299] width 28 height 13
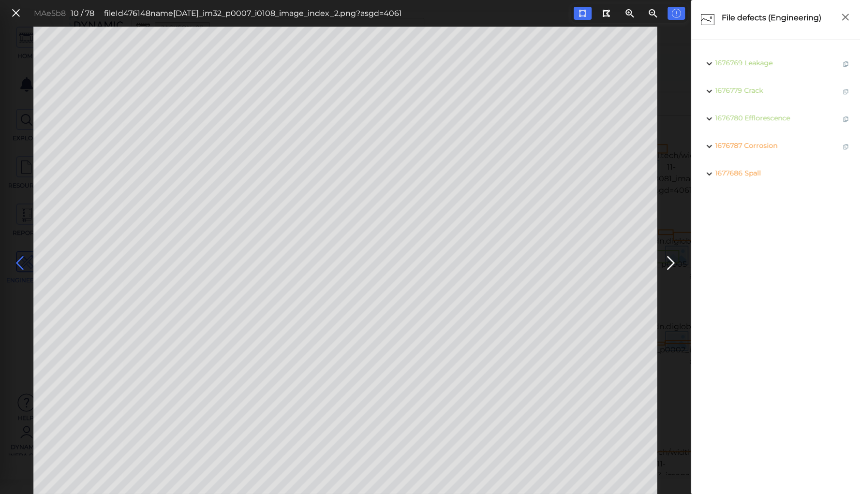
click at [17, 261] on icon at bounding box center [19, 263] width 15 height 19
click at [18, 260] on icon at bounding box center [19, 263] width 15 height 19
click at [579, 14] on icon at bounding box center [582, 13] width 8 height 7
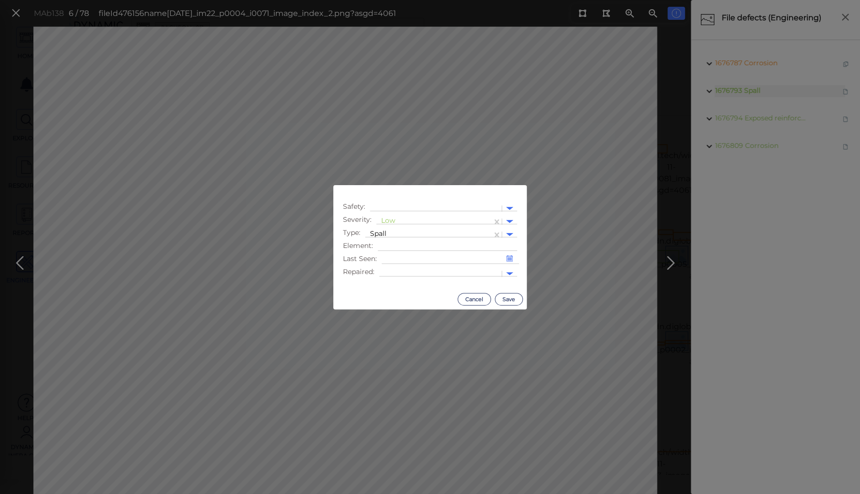
click at [406, 0] on body "This app is not optimized for mobile screens. Please access using a desktop or …" at bounding box center [430, 0] width 860 height 0
click at [404, 221] on div at bounding box center [434, 222] width 106 height 10
click at [400, 269] on div "Moderate" at bounding box center [402, 267] width 52 height 15
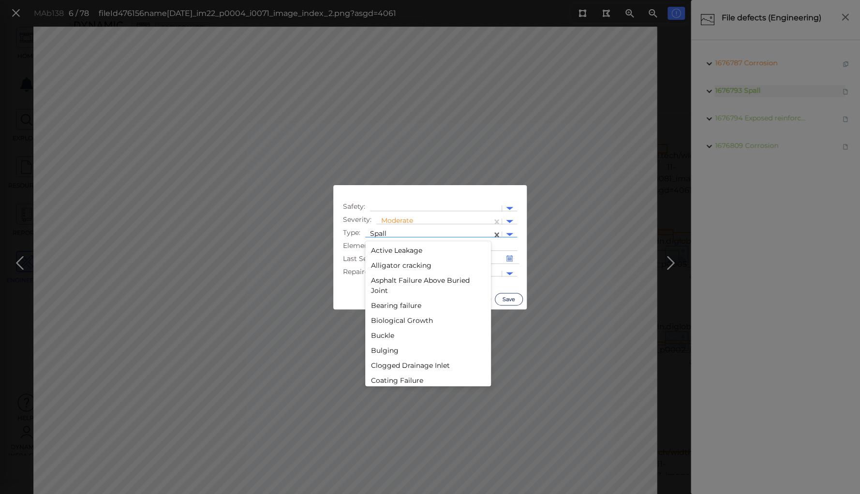
click at [408, 231] on div at bounding box center [428, 235] width 117 height 10
click at [389, 269] on div "Scaling" at bounding box center [428, 271] width 126 height 15
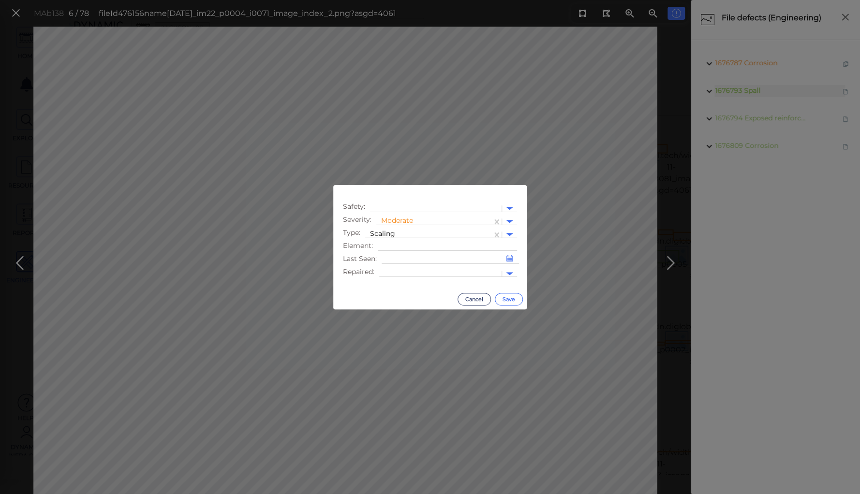
click at [507, 295] on button "Save" at bounding box center [509, 299] width 28 height 13
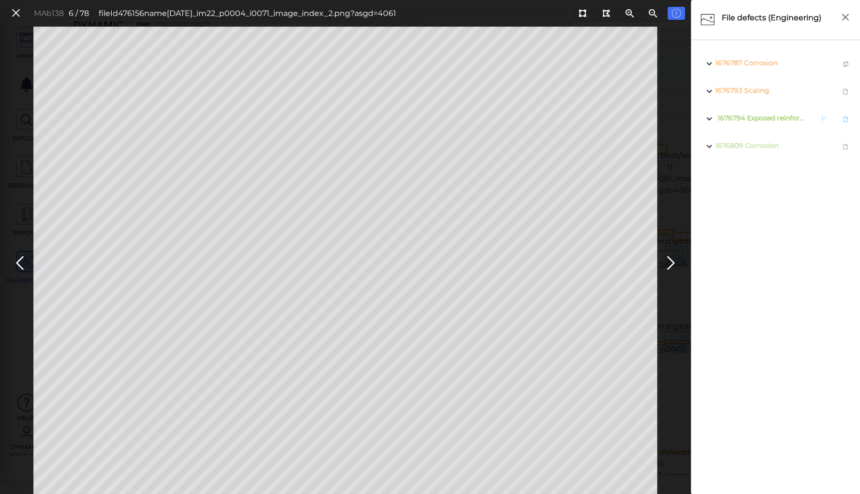
click at [785, 119] on span "Exposed reinforcement" at bounding box center [786, 118] width 79 height 9
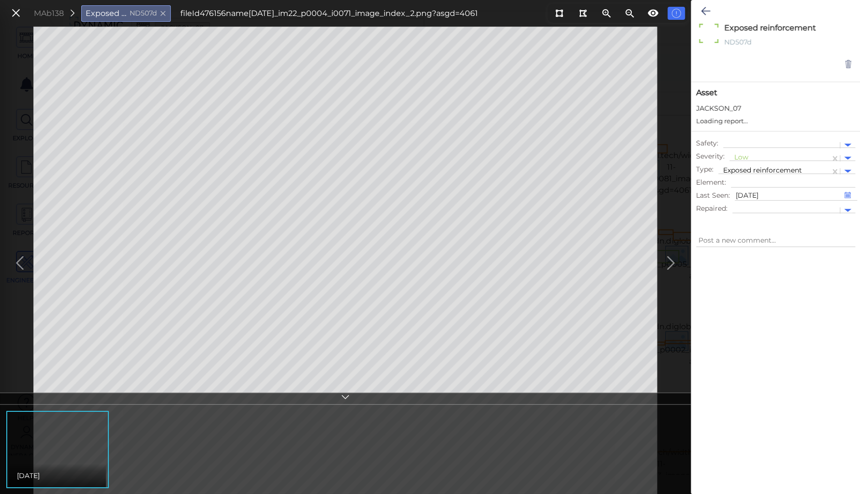
type textarea "x"
click at [739, 157] on div at bounding box center [779, 158] width 91 height 10
click at [741, 205] on div "Moderate" at bounding box center [755, 204] width 52 height 15
type textarea "x"
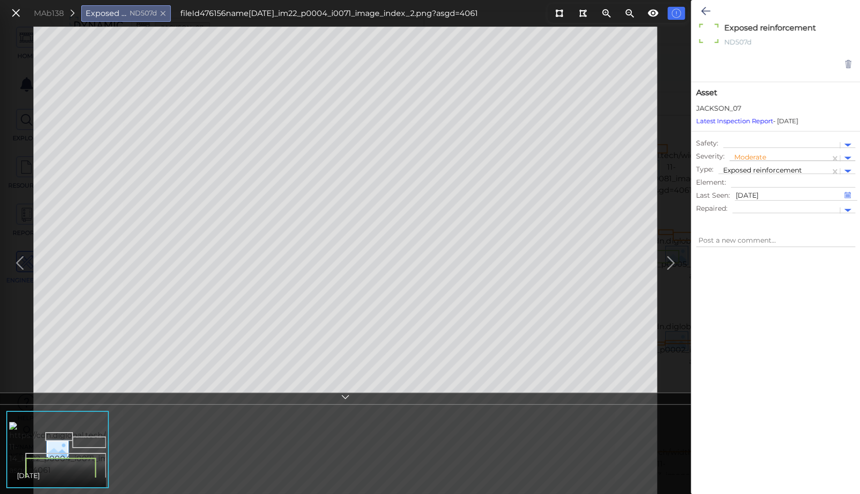
type textarea "x"
click at [706, 11] on icon at bounding box center [705, 11] width 9 height 12
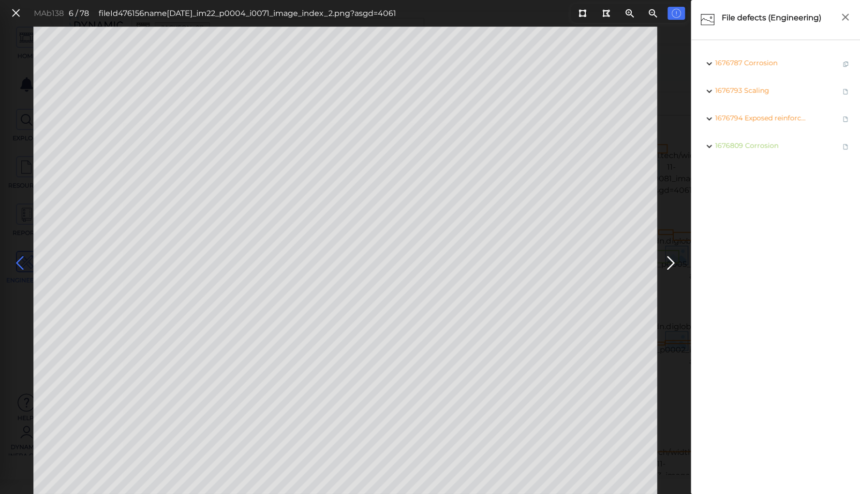
click at [18, 261] on icon at bounding box center [19, 263] width 15 height 19
click at [19, 261] on icon at bounding box center [19, 263] width 15 height 19
click at [19, 260] on icon at bounding box center [19, 263] width 15 height 19
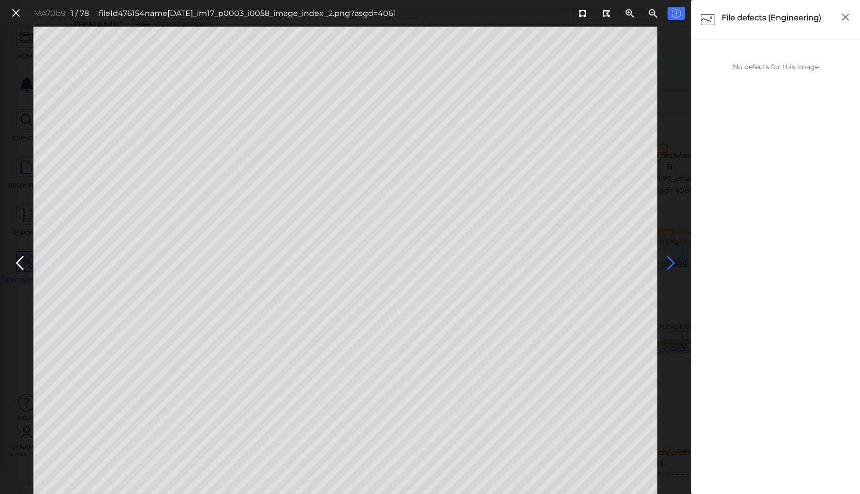
click at [672, 260] on icon at bounding box center [670, 263] width 15 height 19
click at [18, 261] on icon at bounding box center [19, 263] width 15 height 19
click at [665, 261] on icon at bounding box center [670, 263] width 15 height 19
click at [19, 262] on icon at bounding box center [19, 263] width 15 height 19
click at [14, 15] on icon at bounding box center [16, 13] width 11 height 13
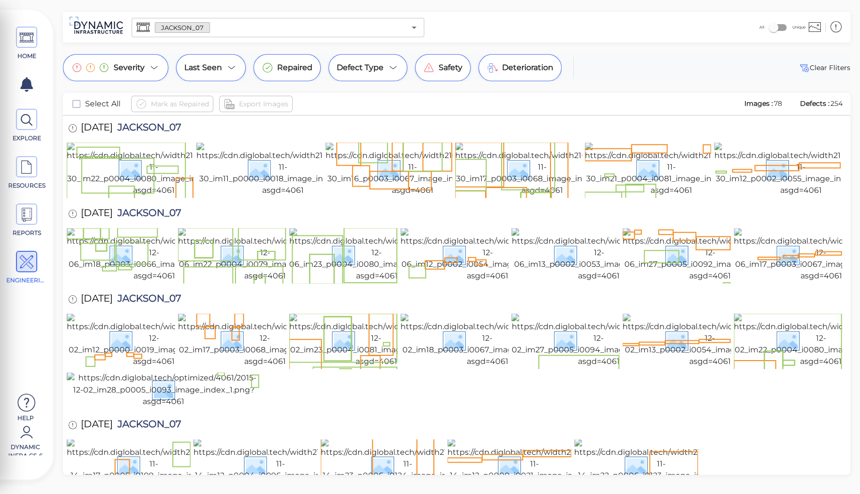
click at [153, 294] on span "JACKSON_07" at bounding box center [147, 300] width 69 height 13
copy span "JACKSON_07"
click at [358, 372] on div at bounding box center [457, 390] width 780 height 36
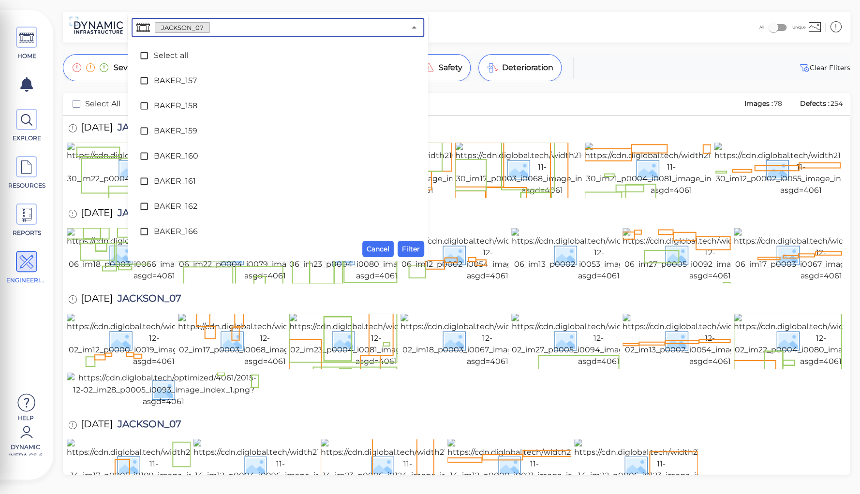
click at [229, 29] on input "text" at bounding box center [307, 28] width 195 height 14
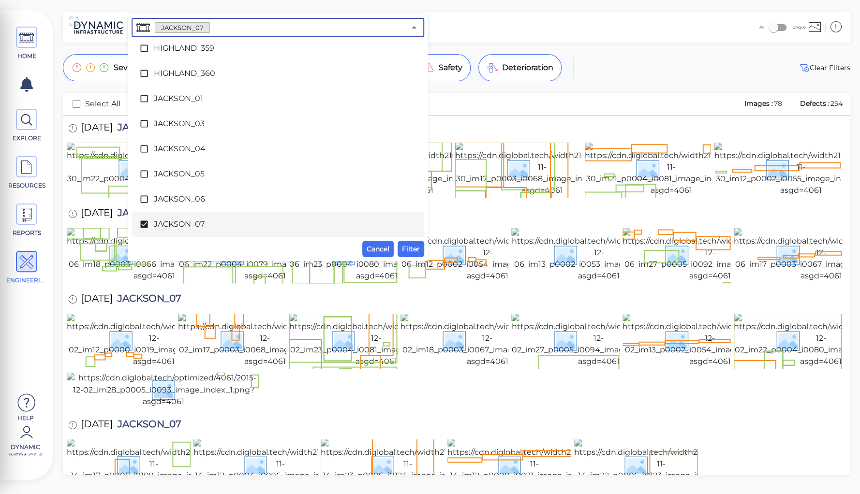
click at [145, 222] on icon at bounding box center [143, 224] width 7 height 7
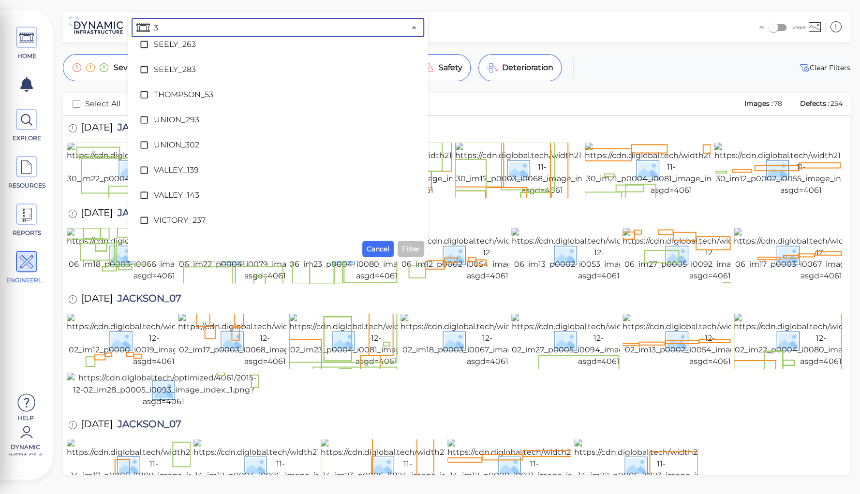
scroll to position [0, 0]
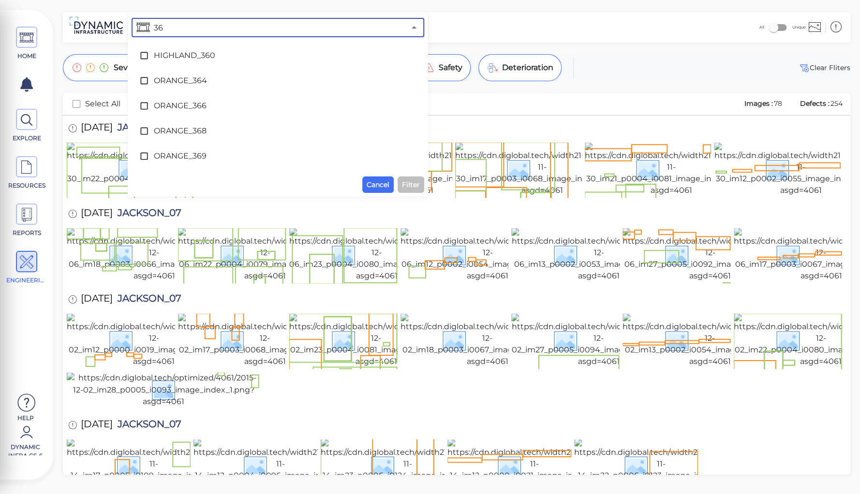
type input "364"
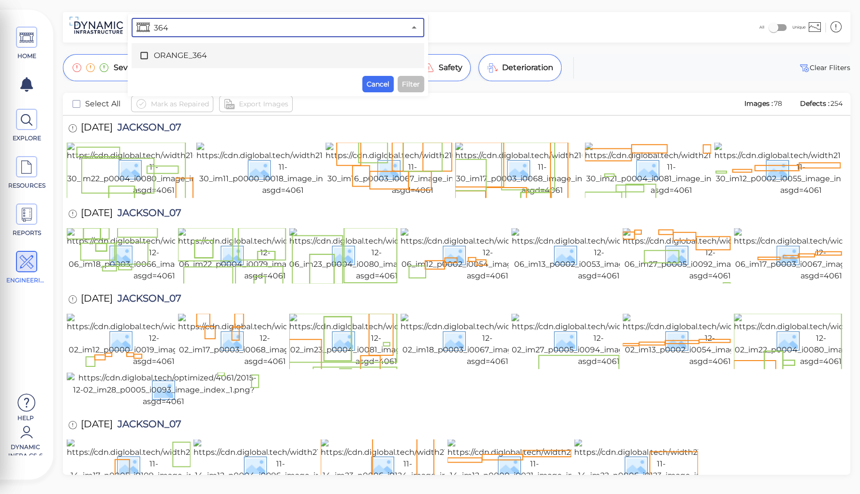
click at [181, 52] on span "ORANGE_364" at bounding box center [278, 56] width 248 height 12
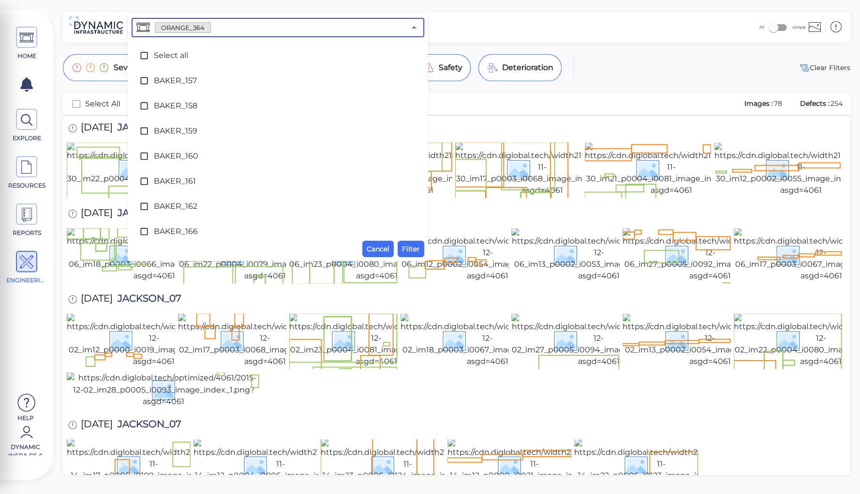
scroll to position [2975, 0]
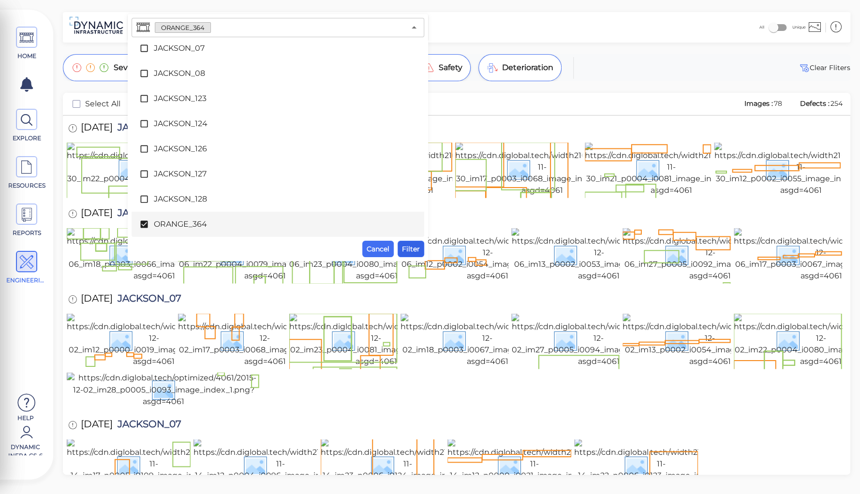
click at [410, 244] on span "Filter" at bounding box center [411, 249] width 18 height 12
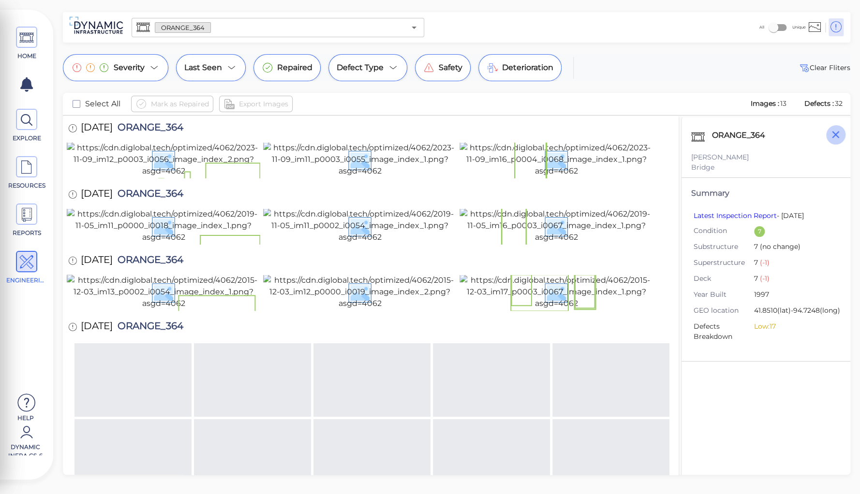
click at [833, 130] on icon "button" at bounding box center [836, 135] width 12 height 12
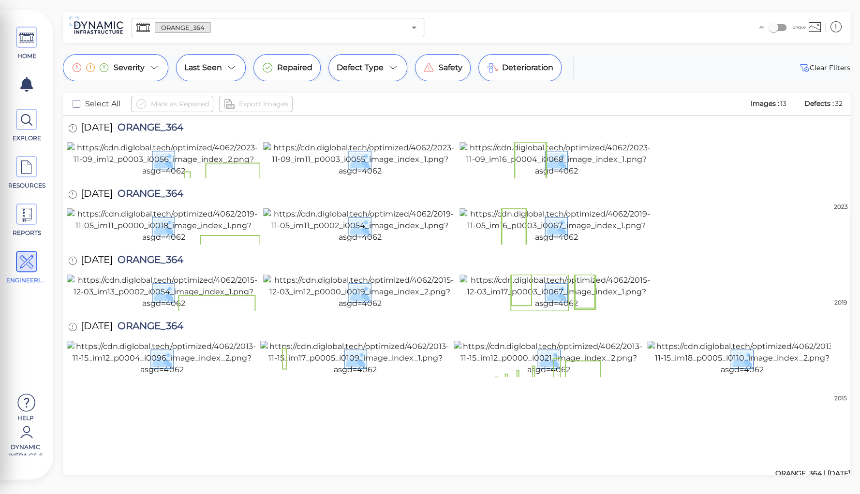
scroll to position [320, 0]
click at [723, 376] on img at bounding box center [742, 358] width 191 height 35
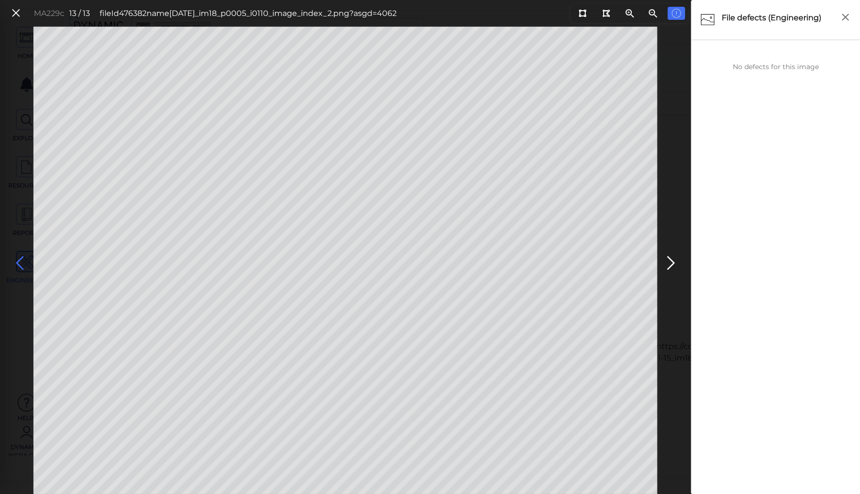
click at [22, 262] on icon at bounding box center [19, 263] width 15 height 19
click at [21, 258] on icon at bounding box center [19, 263] width 15 height 19
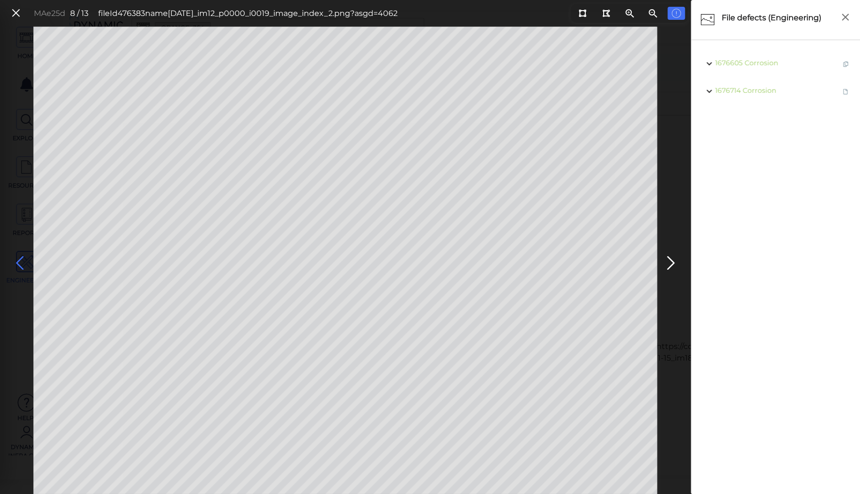
click at [21, 258] on icon at bounding box center [19, 263] width 15 height 19
click at [18, 261] on icon at bounding box center [19, 263] width 15 height 19
click at [18, 259] on icon at bounding box center [19, 263] width 15 height 19
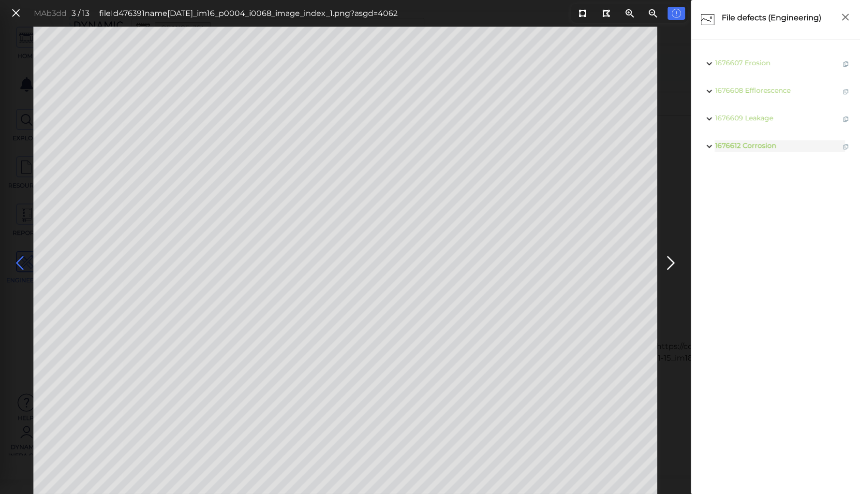
click at [18, 259] on icon at bounding box center [19, 263] width 15 height 19
click at [15, 14] on icon at bounding box center [16, 13] width 11 height 13
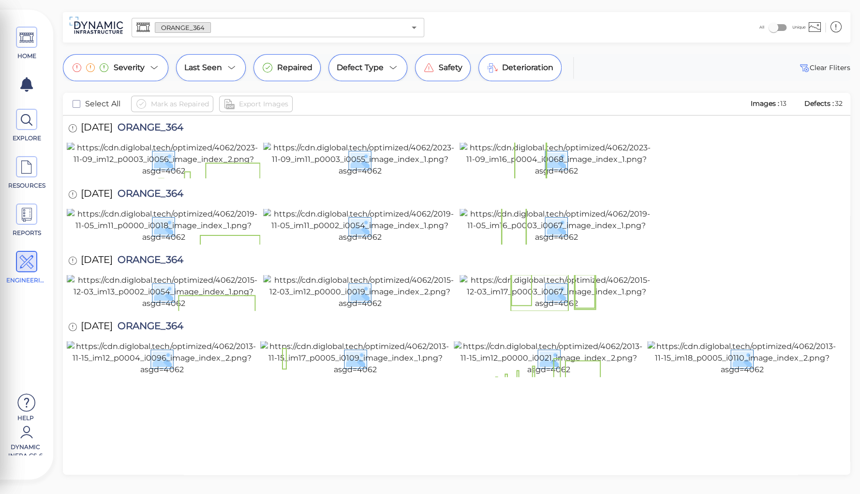
click at [147, 189] on span "ORANGE_364" at bounding box center [148, 195] width 71 height 13
copy span "ORANGE_364"
click at [718, 275] on div at bounding box center [457, 293] width 780 height 36
click at [221, 25] on input "text" at bounding box center [308, 28] width 194 height 14
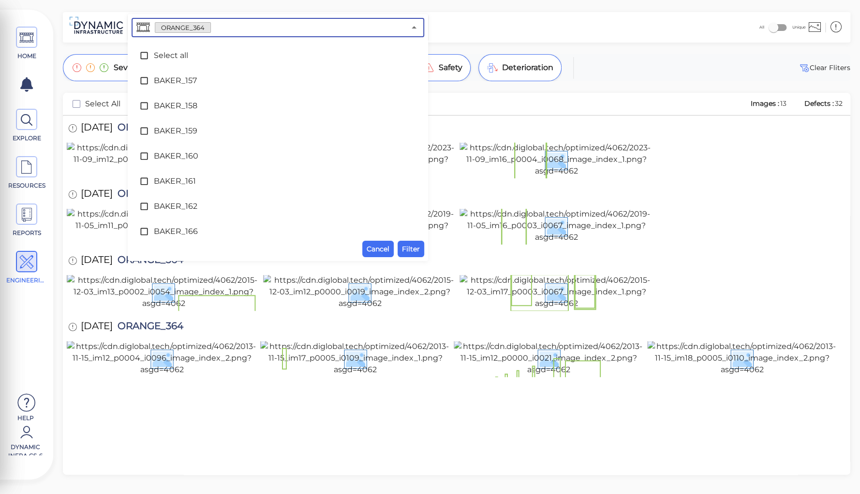
click at [219, 27] on input "text" at bounding box center [308, 28] width 194 height 14
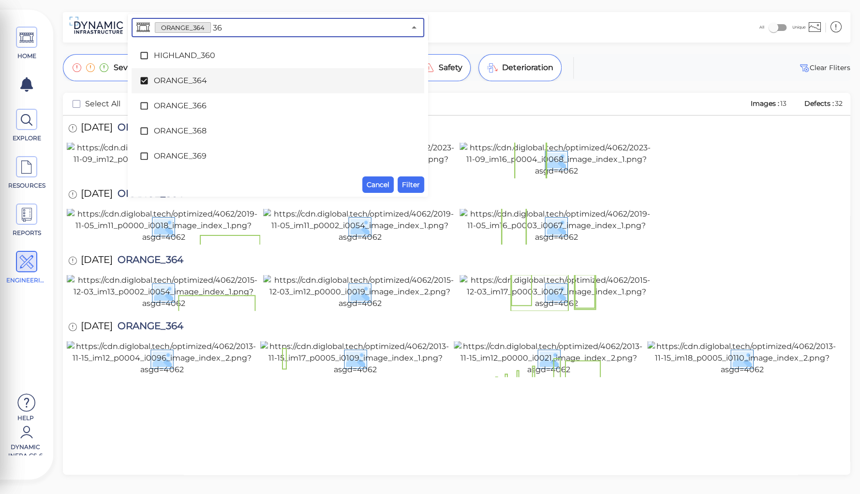
type input "366"
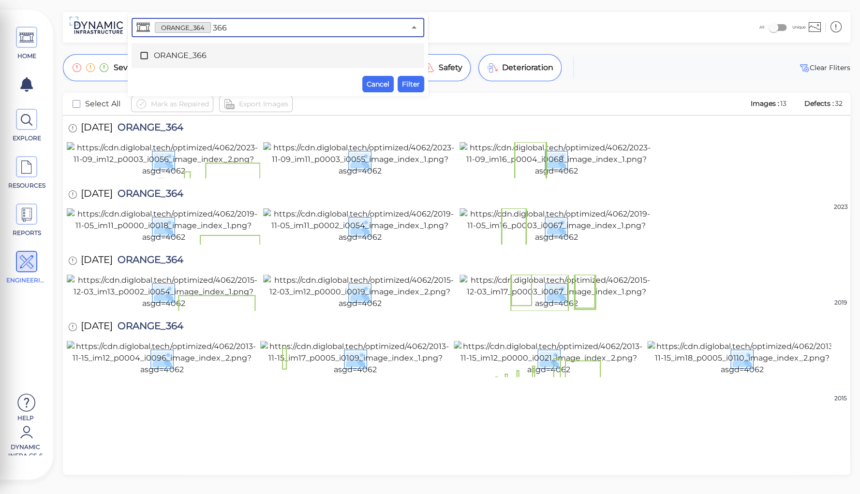
click at [172, 58] on span "ORANGE_366" at bounding box center [278, 56] width 248 height 12
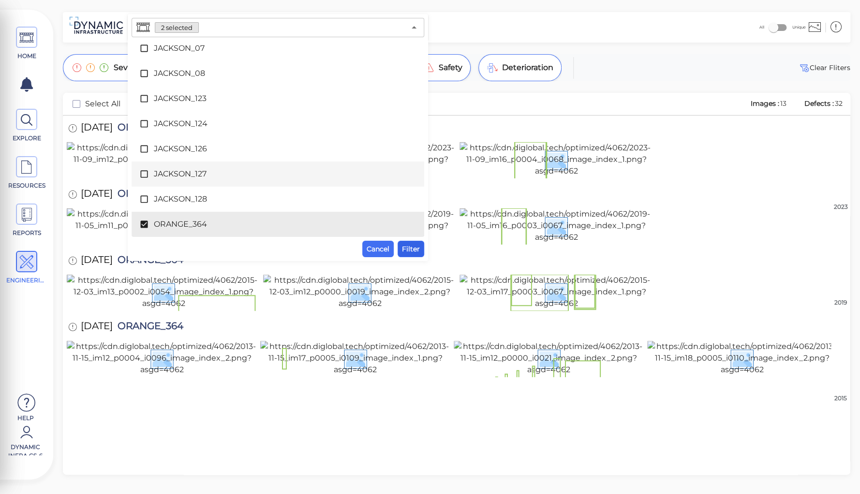
click at [412, 246] on span "Filter" at bounding box center [411, 249] width 18 height 12
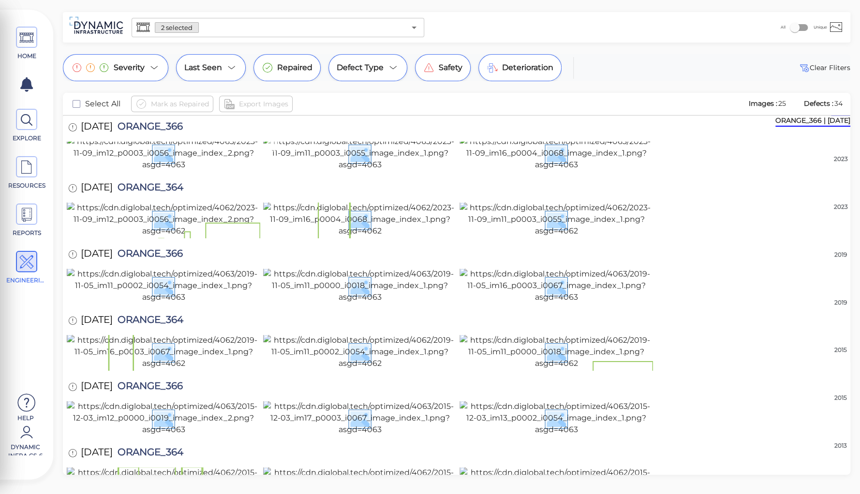
scroll to position [0, 0]
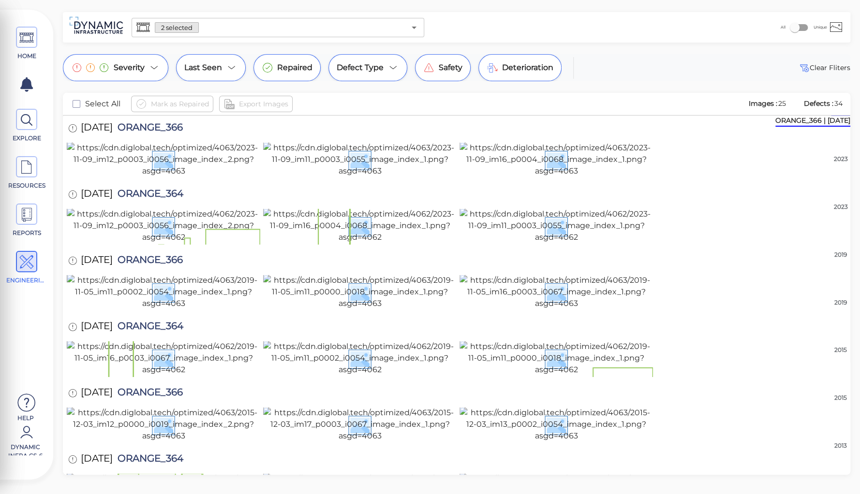
click at [668, 168] on div at bounding box center [457, 160] width 780 height 36
click at [710, 106] on div "Mark as Repaired Export Images" at bounding box center [435, 104] width 609 height 16
click at [734, 145] on div at bounding box center [457, 160] width 780 height 36
click at [209, 25] on input "text" at bounding box center [302, 28] width 207 height 14
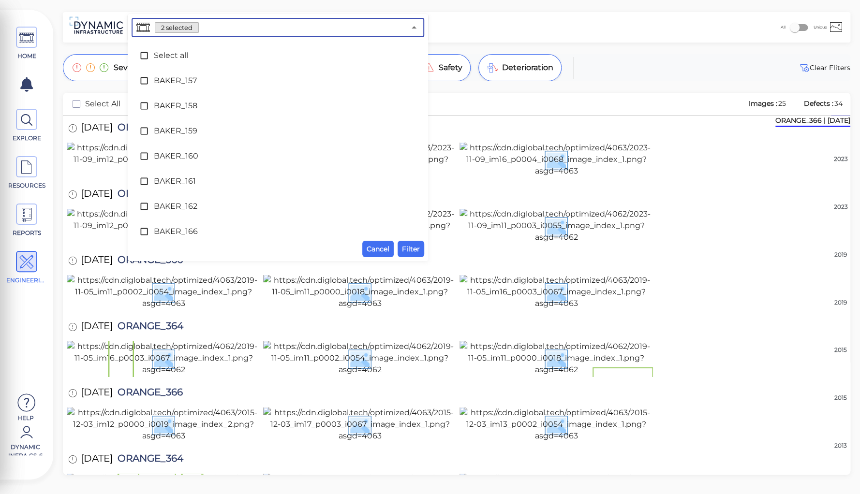
scroll to position [2975, 0]
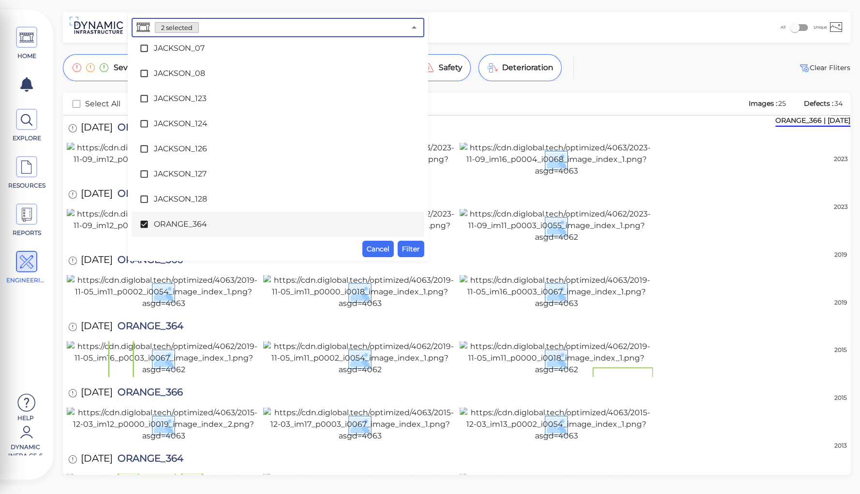
click at [178, 226] on span "ORANGE_364" at bounding box center [278, 225] width 248 height 12
click at [408, 249] on span "Filter" at bounding box center [411, 249] width 18 height 12
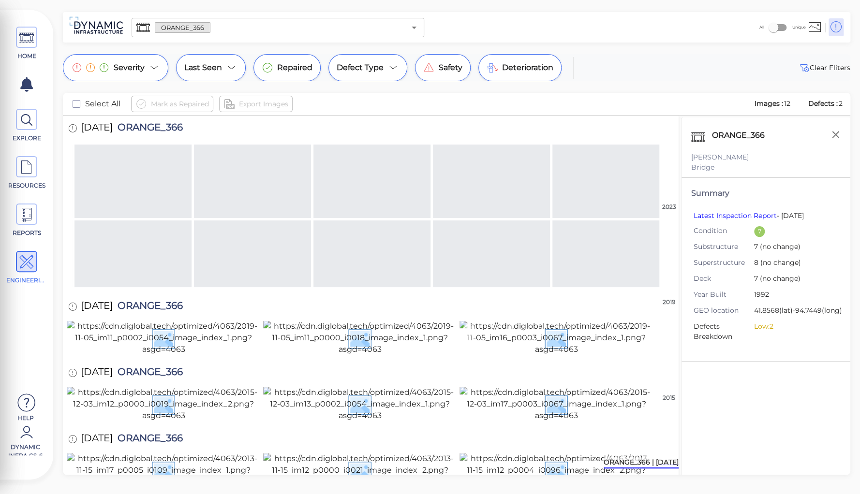
scroll to position [325, 0]
click at [578, 453] on img at bounding box center [556, 470] width 193 height 35
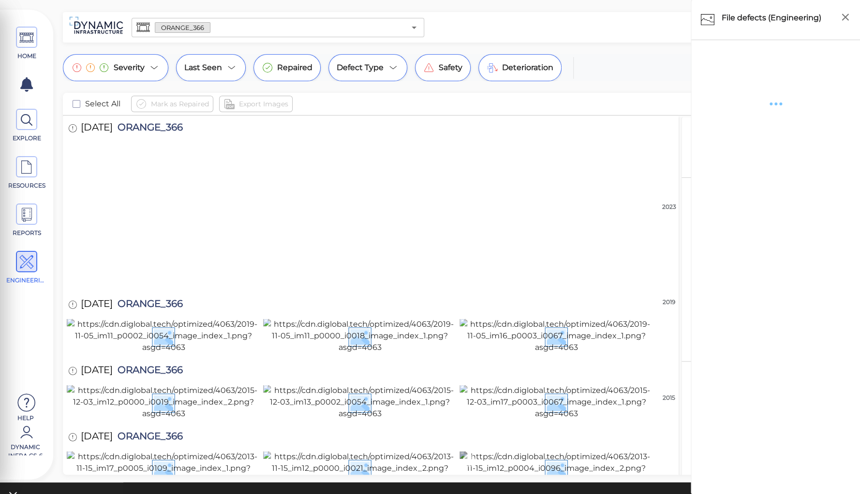
scroll to position [323, 0]
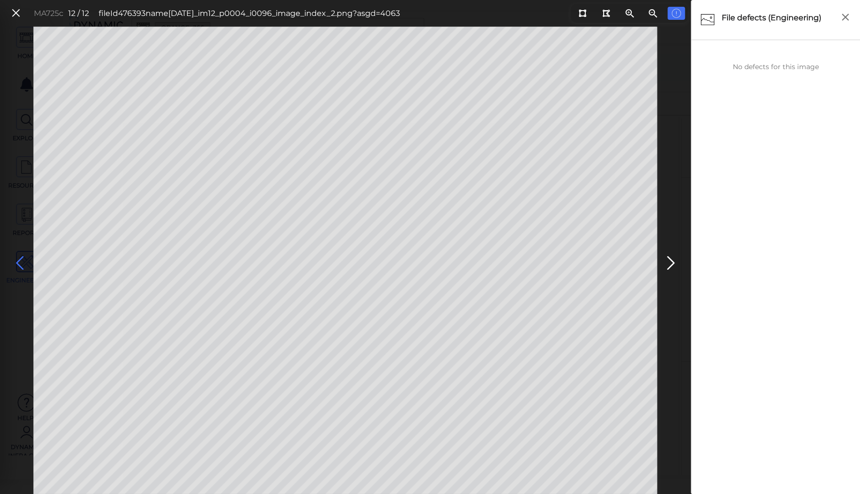
click at [20, 261] on icon at bounding box center [19, 263] width 15 height 19
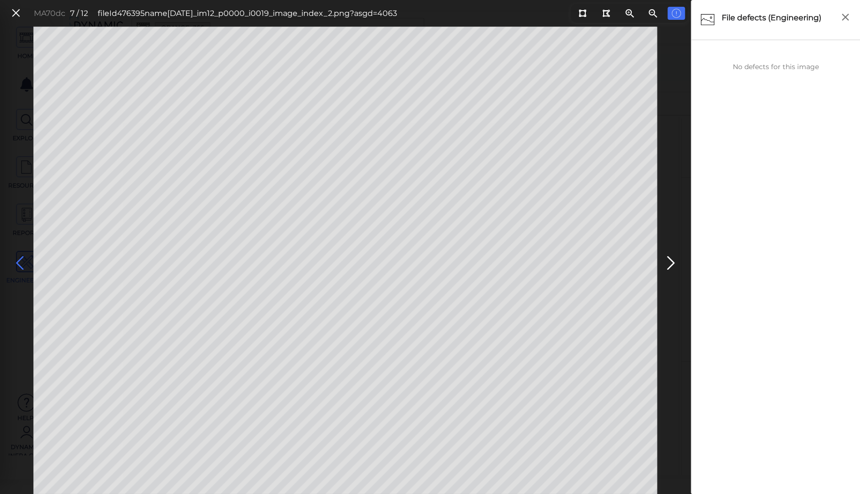
click at [20, 261] on icon at bounding box center [19, 263] width 15 height 19
click at [671, 264] on icon at bounding box center [670, 263] width 15 height 19
click at [19, 261] on icon at bounding box center [19, 263] width 15 height 19
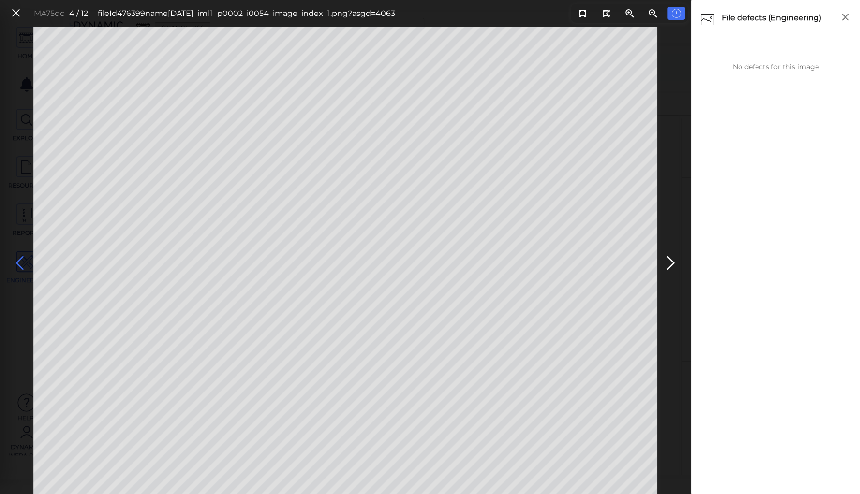
click at [19, 261] on icon at bounding box center [19, 263] width 15 height 19
click at [669, 255] on icon at bounding box center [670, 263] width 15 height 19
click at [19, 259] on icon at bounding box center [19, 263] width 15 height 19
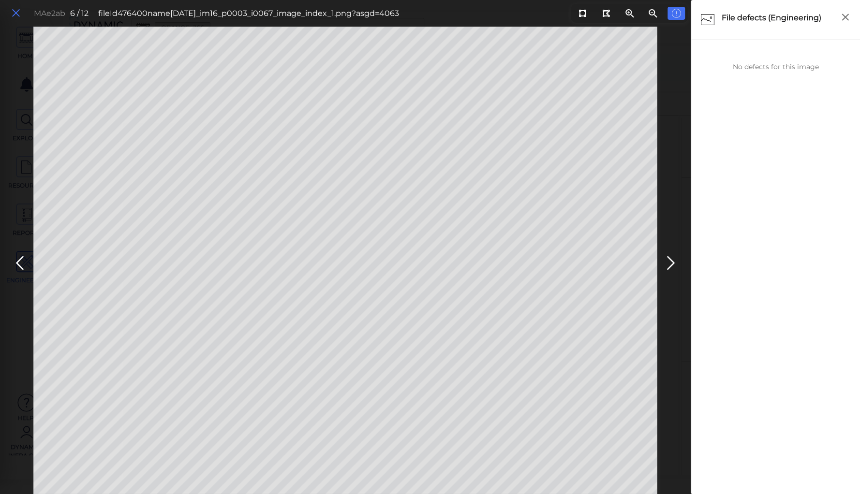
click at [11, 10] on icon at bounding box center [16, 13] width 11 height 13
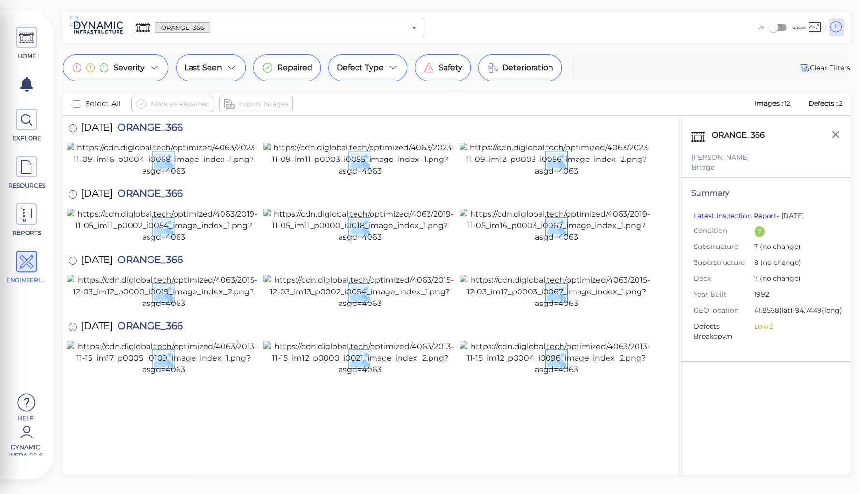
click at [164, 255] on span "ORANGE_366" at bounding box center [148, 261] width 70 height 13
copy span "ORANGE_366"
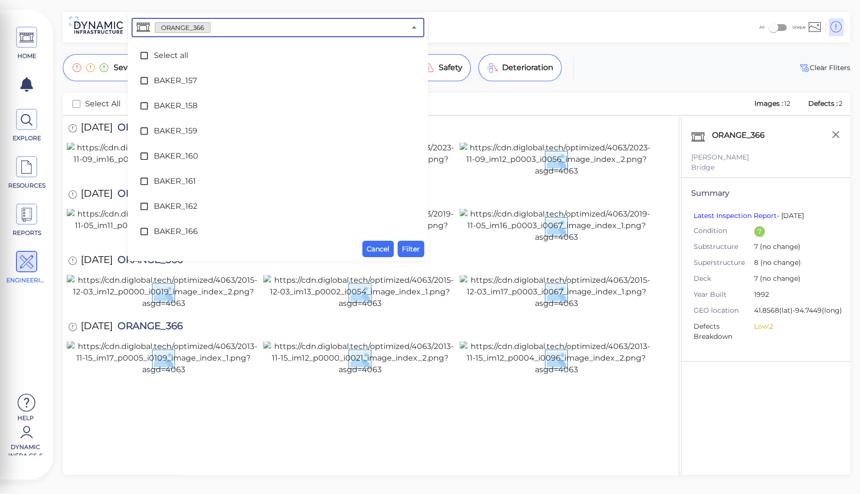
click at [218, 24] on input "text" at bounding box center [307, 28] width 195 height 14
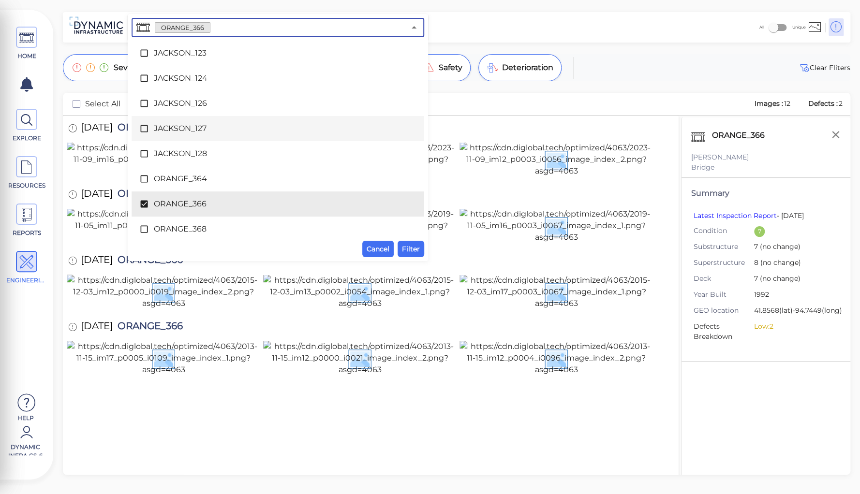
scroll to position [3039, 0]
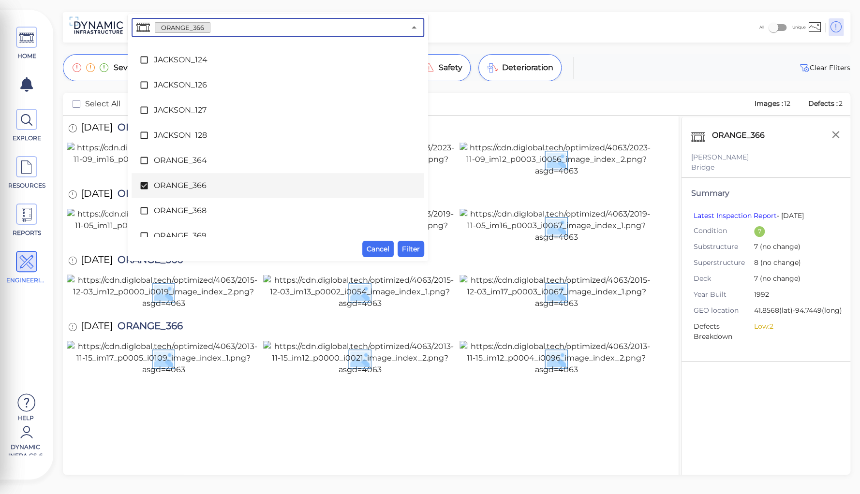
click at [202, 182] on span "ORANGE_366" at bounding box center [278, 186] width 248 height 12
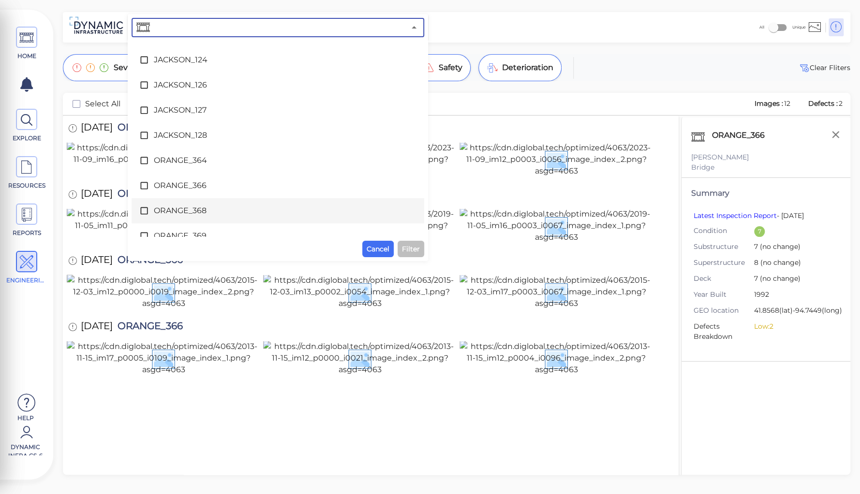
click at [203, 205] on span "ORANGE_368" at bounding box center [278, 211] width 248 height 12
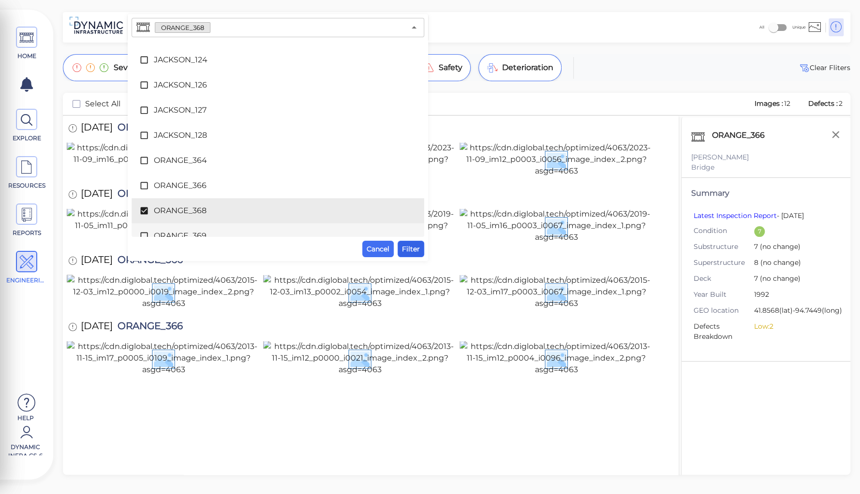
click at [409, 249] on span "Filter" at bounding box center [411, 249] width 18 height 12
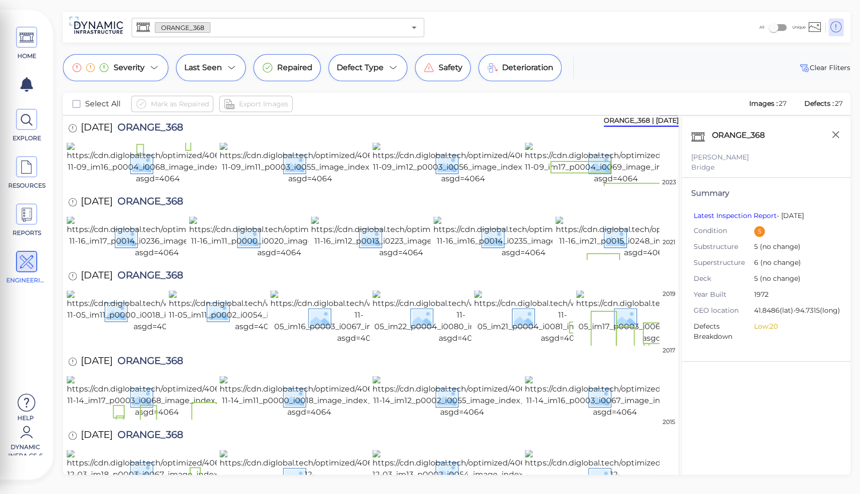
click at [725, 398] on div "ORANGE_368 [PERSON_NAME] Bridge Summary Latest Inspection Report - [DATE] Condi…" at bounding box center [765, 309] width 169 height 382
click at [830, 135] on icon "button" at bounding box center [836, 135] width 12 height 12
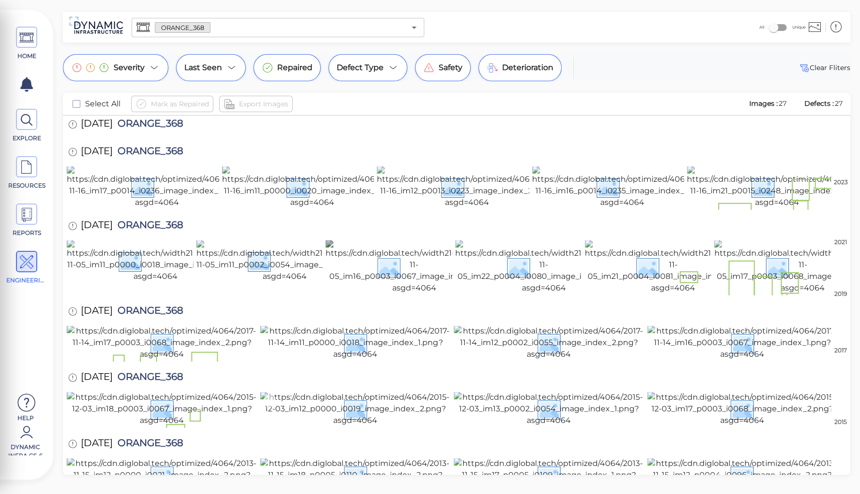
scroll to position [549, 0]
click at [745, 458] on img at bounding box center [742, 475] width 191 height 35
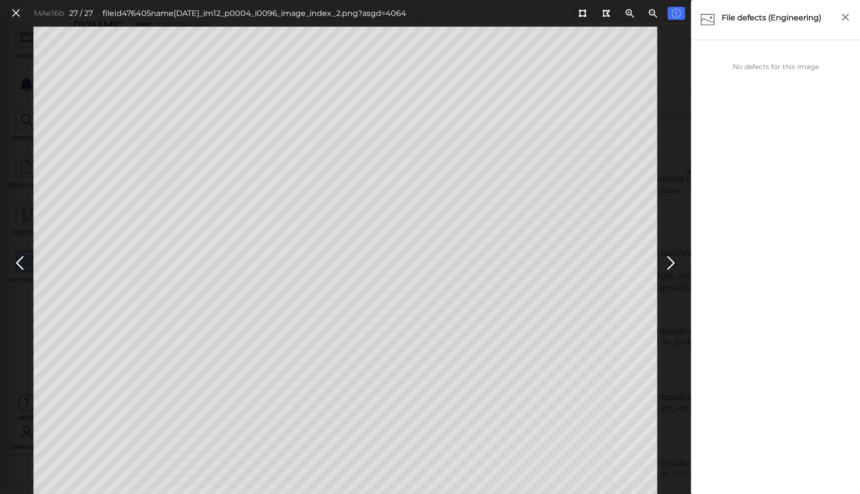
click at [15, 74] on div "MAe16b 27 / 27 fileId 476405 name [DATE]_im12_p0004_i0096_image_index_2.png?asg…" at bounding box center [345, 261] width 691 height 468
click at [20, 260] on icon at bounding box center [19, 263] width 15 height 19
click at [19, 260] on icon at bounding box center [19, 263] width 15 height 19
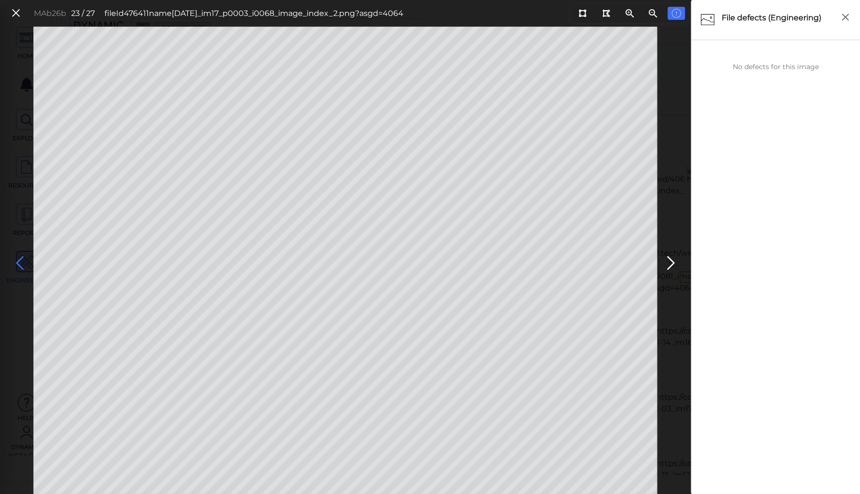
click at [19, 260] on icon at bounding box center [19, 263] width 15 height 19
click at [18, 258] on icon at bounding box center [19, 263] width 15 height 19
click at [581, 10] on icon at bounding box center [582, 13] width 8 height 7
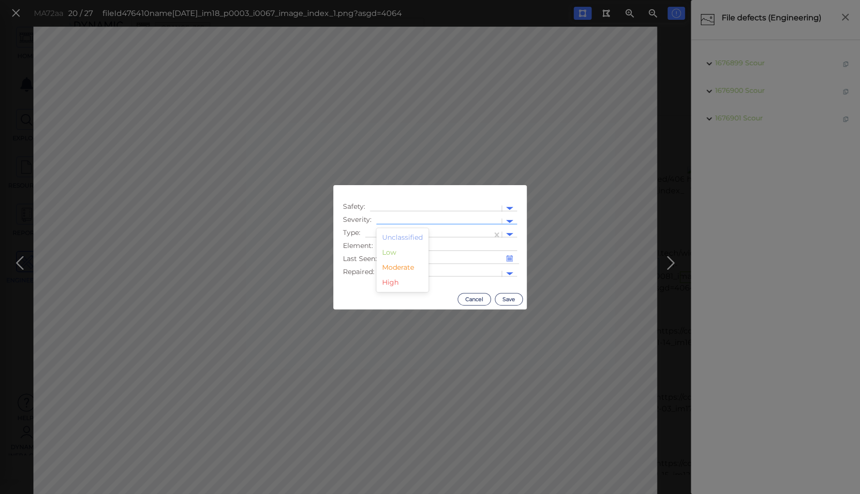
click at [400, 220] on div at bounding box center [439, 222] width 116 height 10
click at [395, 267] on div "Moderate" at bounding box center [402, 267] width 52 height 15
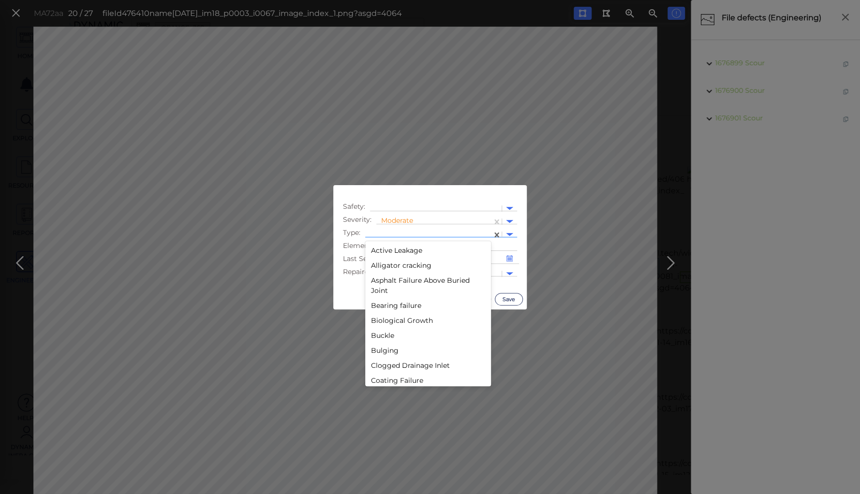
click at [389, 228] on div at bounding box center [428, 235] width 127 height 14
click at [381, 271] on div "Spall" at bounding box center [428, 271] width 126 height 15
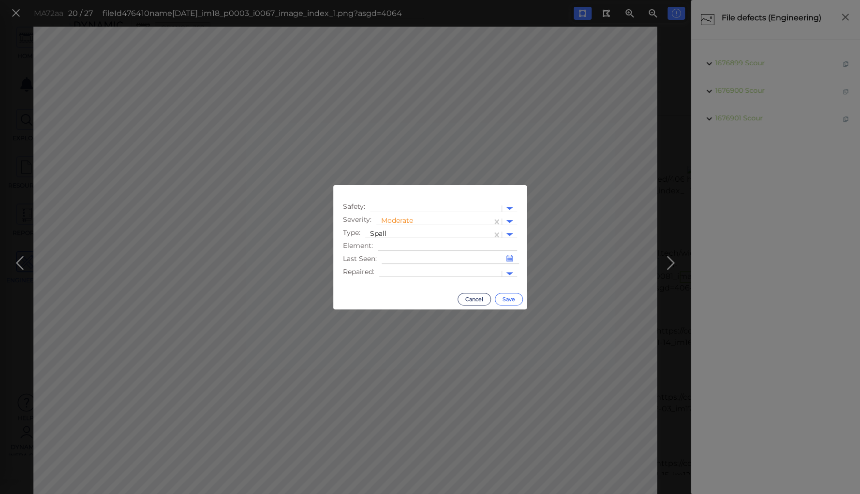
click at [511, 297] on button "Save" at bounding box center [509, 299] width 28 height 13
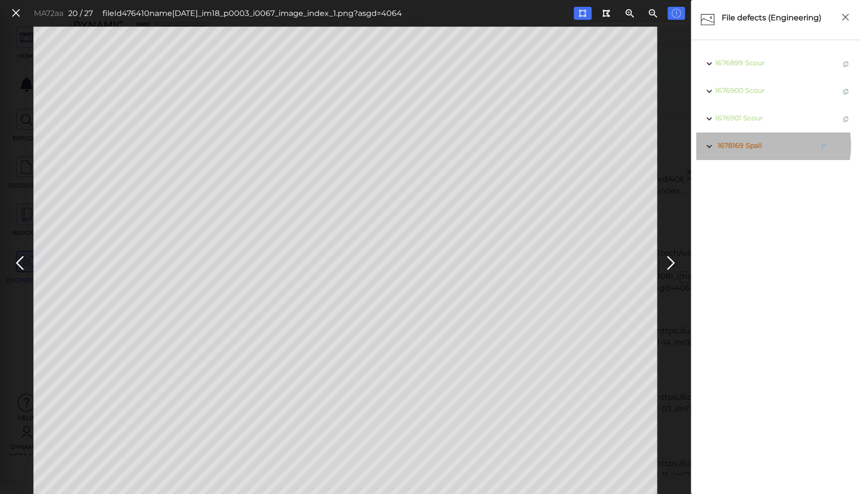
click at [755, 145] on span "Spall" at bounding box center [753, 145] width 16 height 9
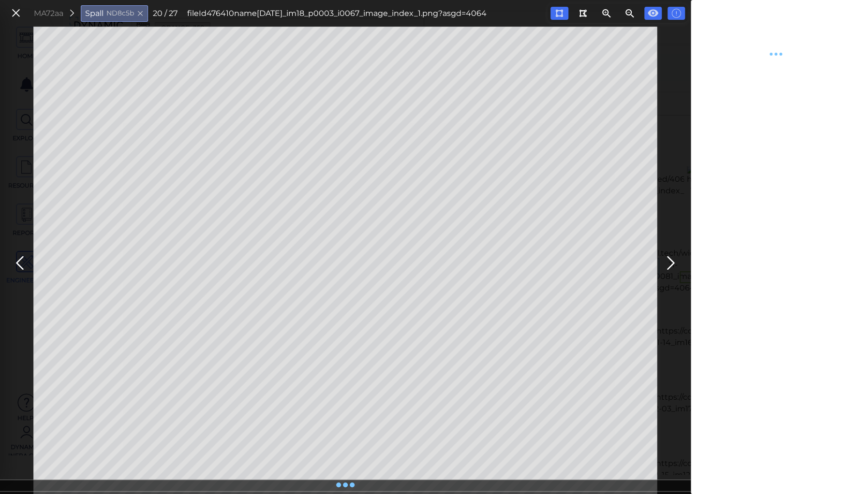
type textarea "x"
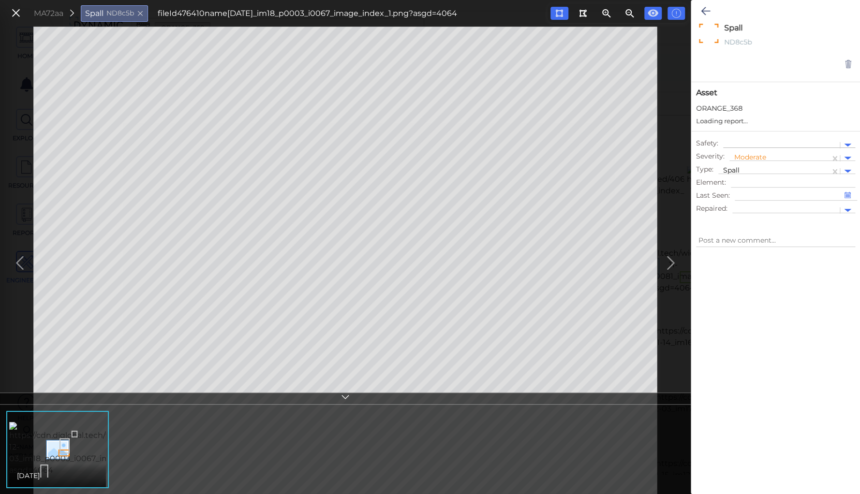
type textarea "x"
click at [708, 8] on icon at bounding box center [705, 11] width 9 height 12
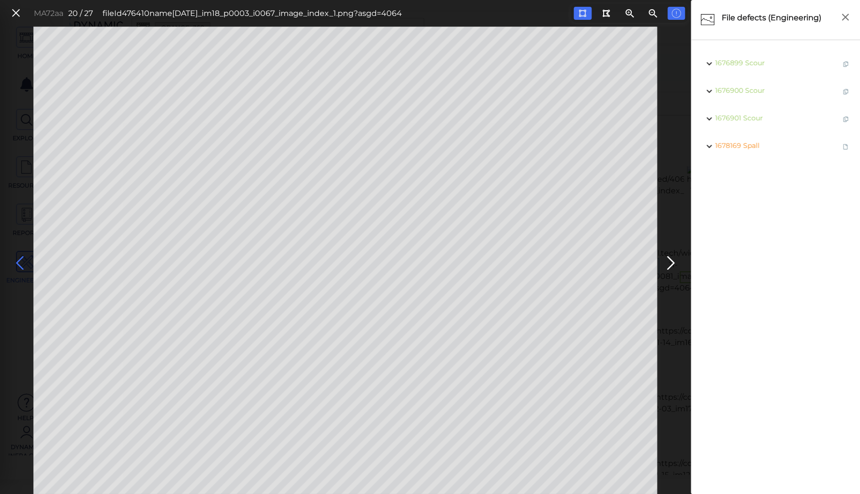
click at [16, 261] on icon at bounding box center [19, 263] width 15 height 19
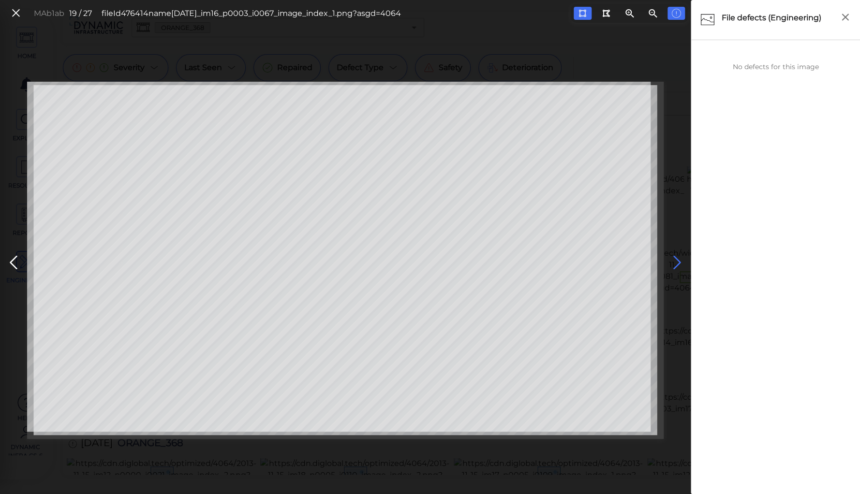
click at [675, 259] on icon at bounding box center [676, 262] width 15 height 19
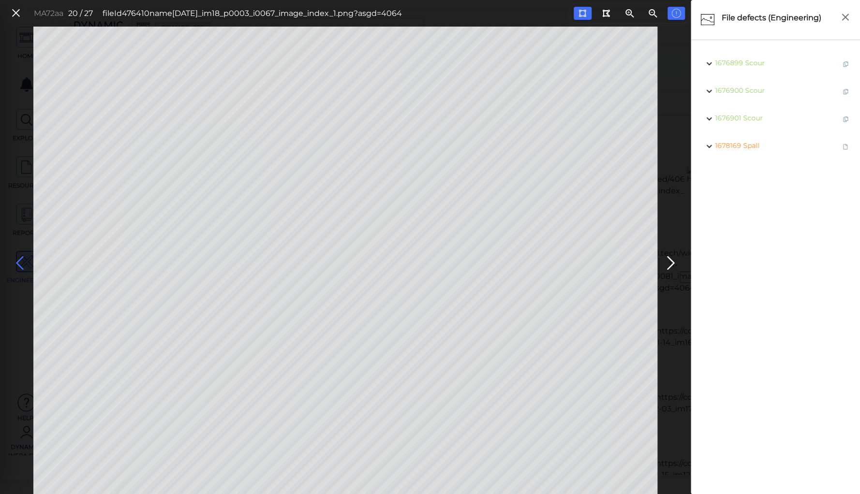
click at [16, 264] on icon at bounding box center [19, 263] width 15 height 19
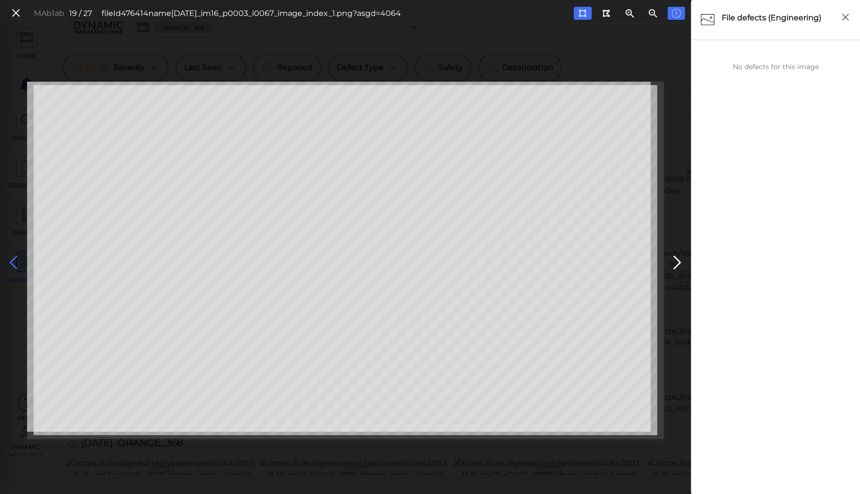
click at [16, 264] on icon at bounding box center [13, 262] width 15 height 19
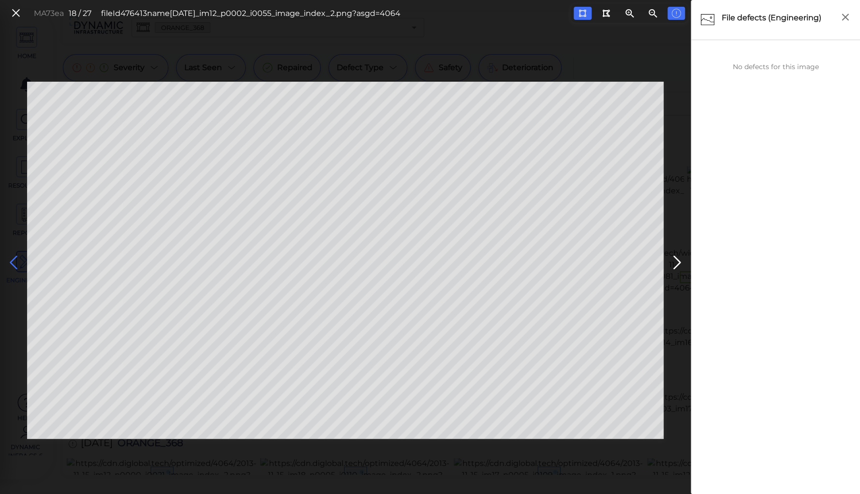
click at [16, 264] on icon at bounding box center [13, 262] width 15 height 19
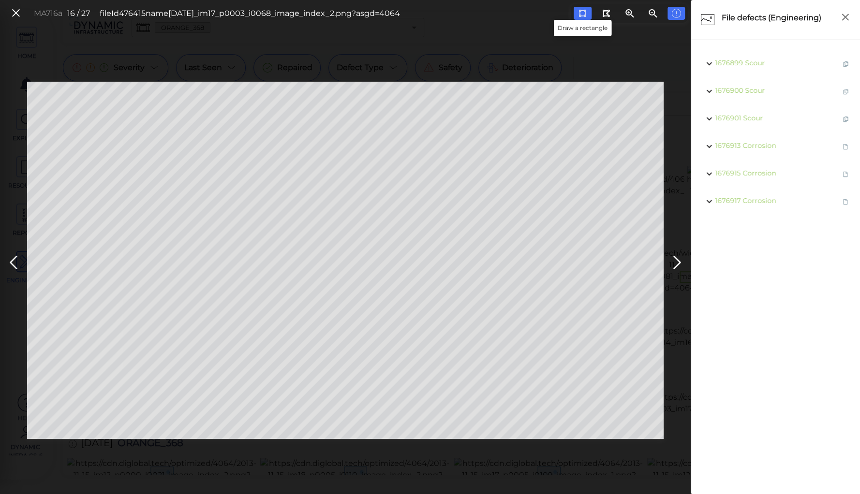
click at [581, 13] on icon at bounding box center [582, 13] width 8 height 7
drag, startPoint x: 580, startPoint y: 11, endPoint x: 546, endPoint y: 28, distance: 38.9
click at [578, 11] on icon at bounding box center [582, 13] width 8 height 7
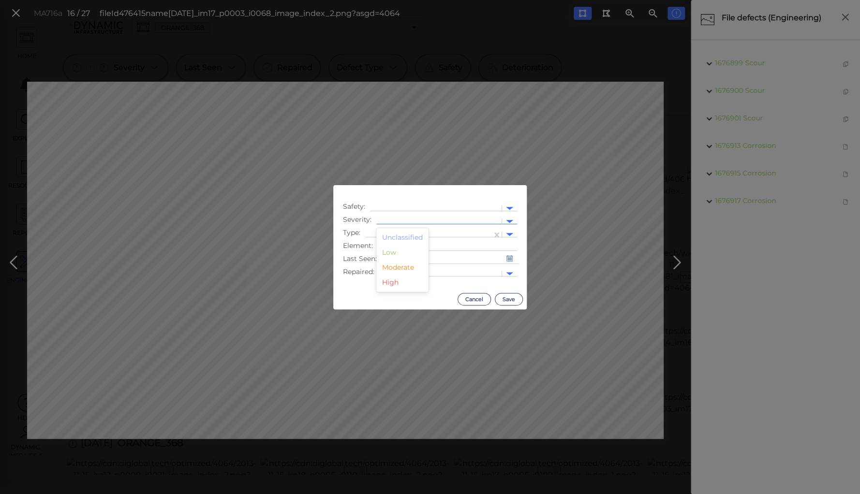
click at [400, 217] on div at bounding box center [439, 222] width 116 height 10
click at [391, 265] on div "Moderate" at bounding box center [402, 267] width 52 height 15
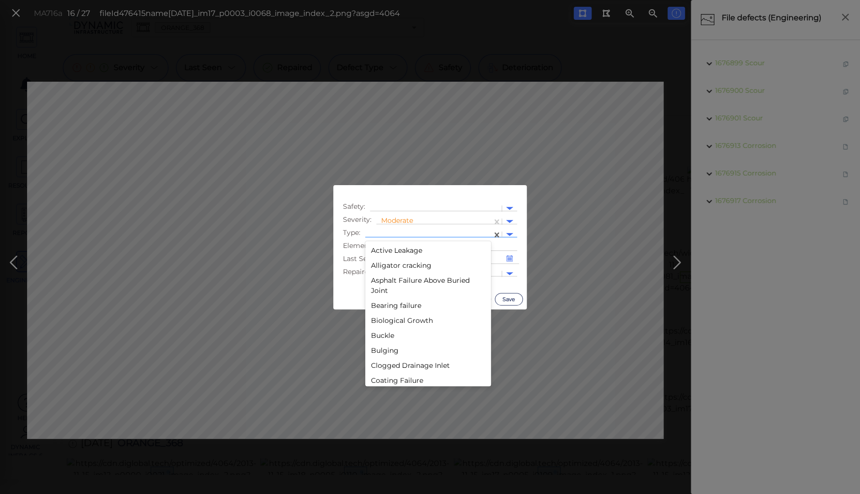
click at [391, 230] on div at bounding box center [428, 235] width 127 height 14
click at [381, 274] on div "Spall" at bounding box center [428, 274] width 126 height 15
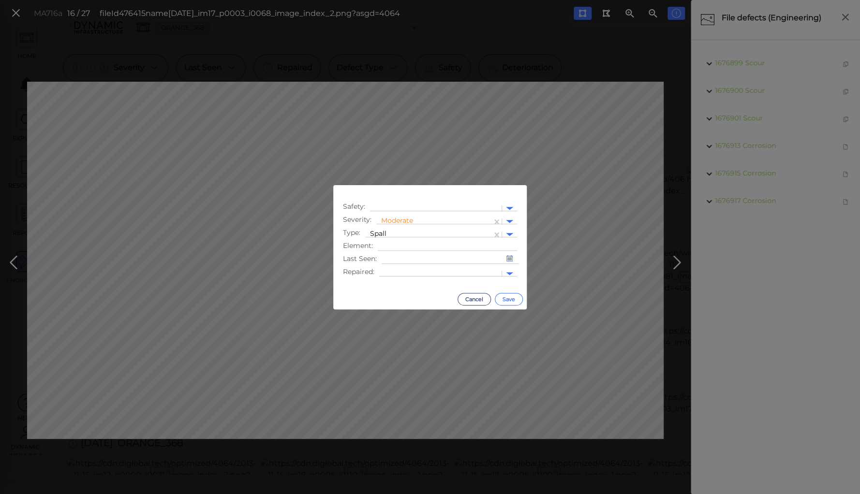
click at [510, 296] on button "Save" at bounding box center [509, 299] width 28 height 13
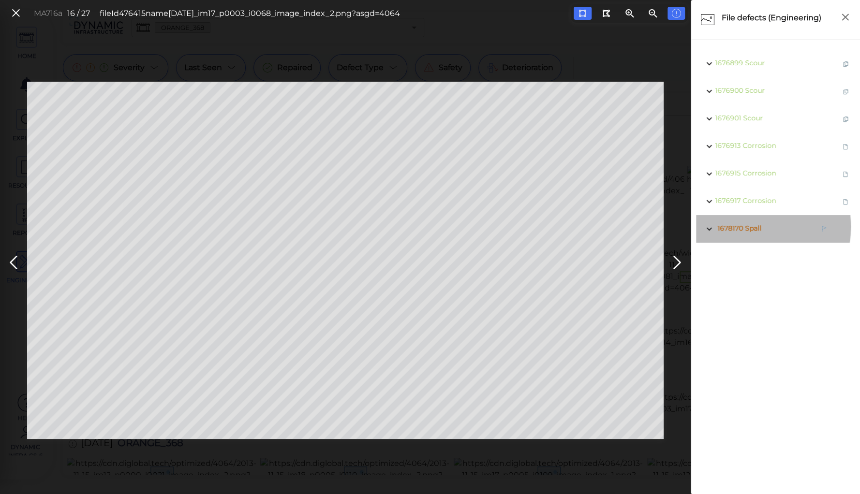
click at [749, 227] on span "Spall" at bounding box center [753, 228] width 16 height 9
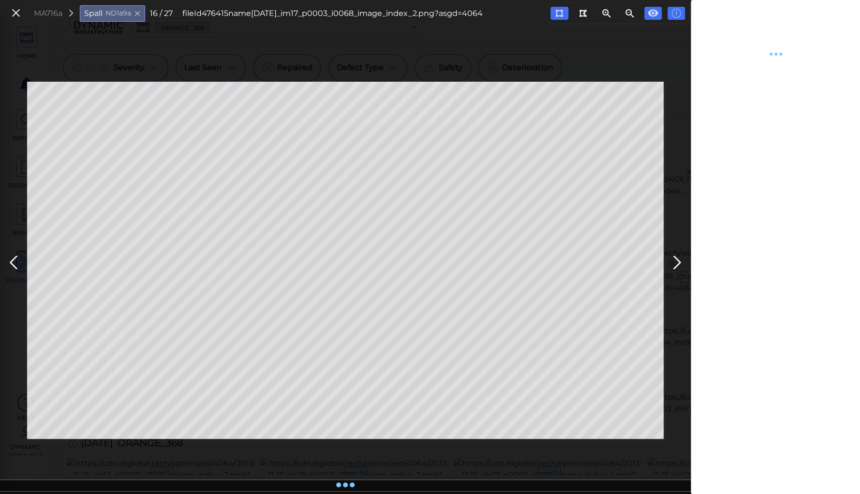
type textarea "x"
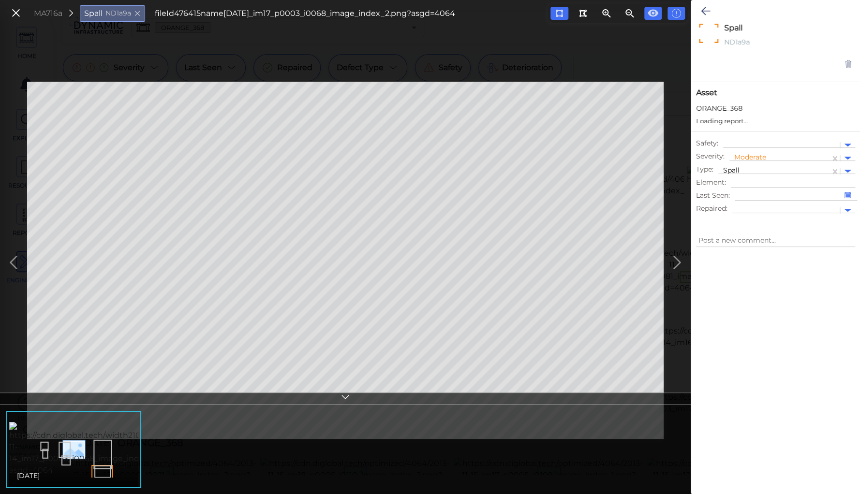
type textarea "x"
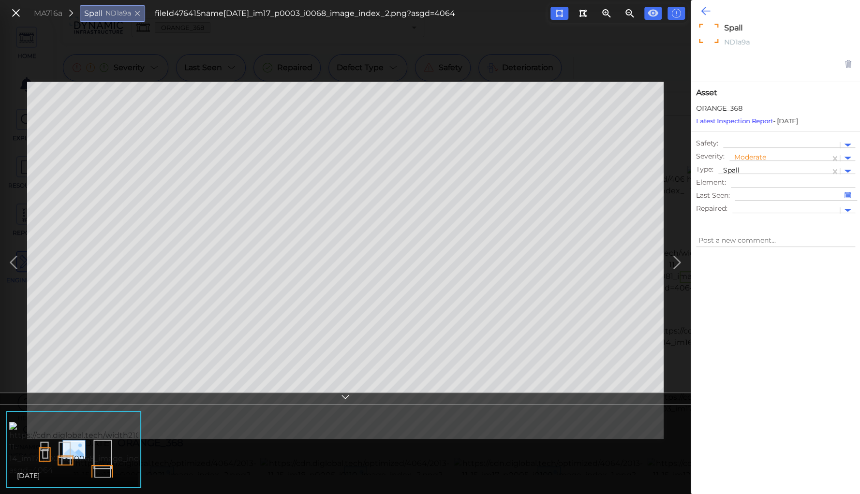
click at [706, 9] on icon at bounding box center [705, 11] width 9 height 12
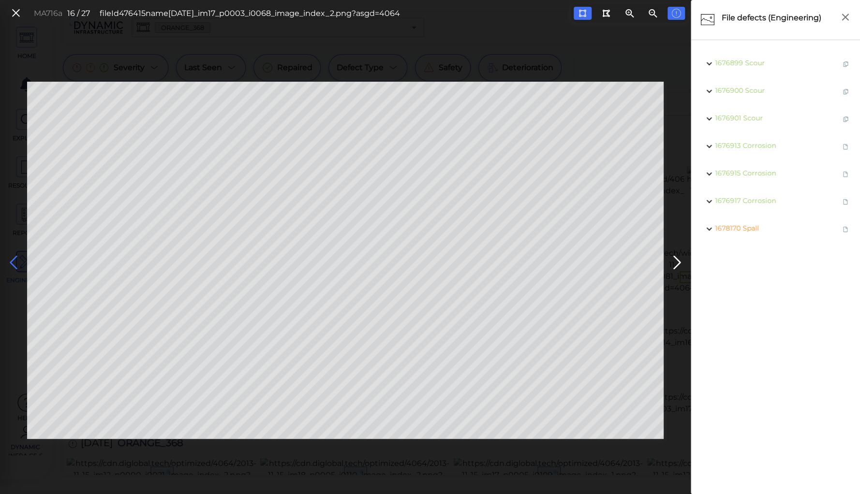
click at [15, 262] on icon at bounding box center [13, 262] width 15 height 19
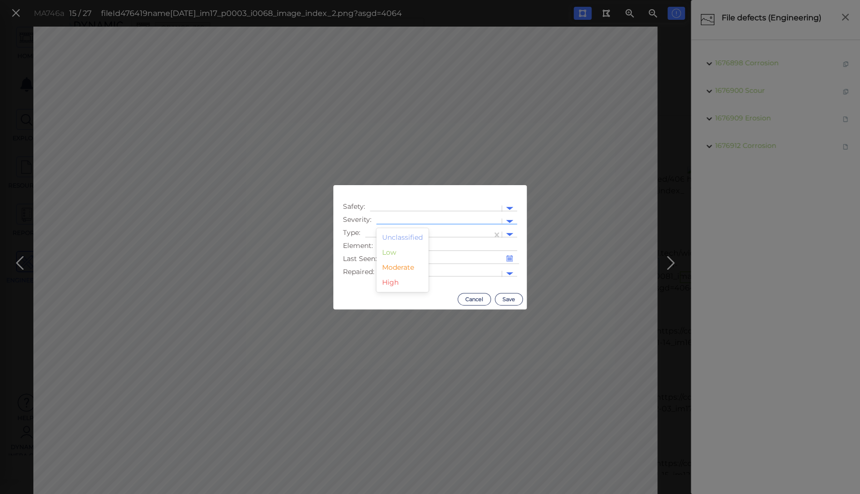
click at [407, 219] on div at bounding box center [439, 222] width 116 height 10
click at [391, 265] on div "Moderate" at bounding box center [402, 267] width 52 height 15
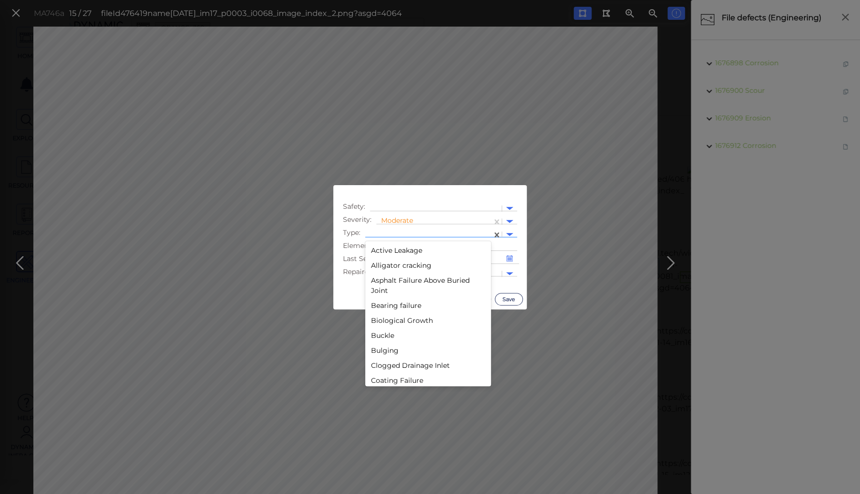
click at [398, 232] on div at bounding box center [428, 235] width 117 height 10
click at [376, 271] on div "Spall" at bounding box center [428, 271] width 126 height 15
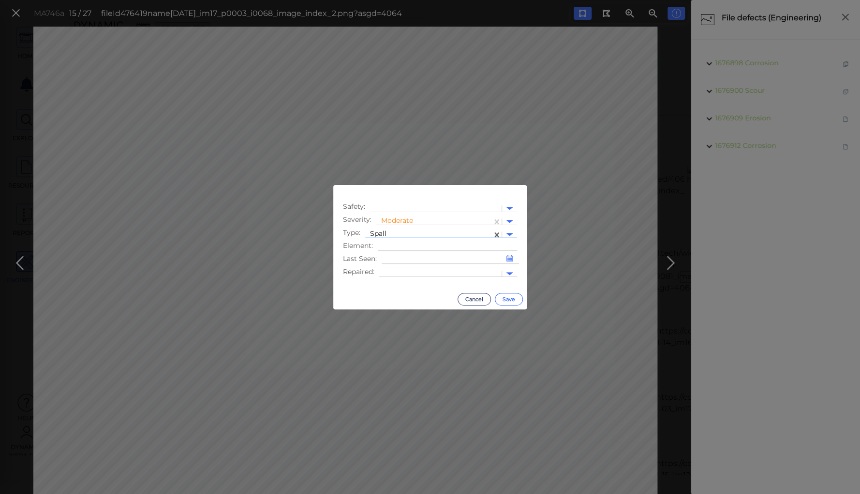
click at [505, 300] on button "Save" at bounding box center [509, 299] width 28 height 13
click at [392, 219] on div at bounding box center [439, 222] width 116 height 10
click at [392, 268] on div "Moderate" at bounding box center [402, 267] width 52 height 15
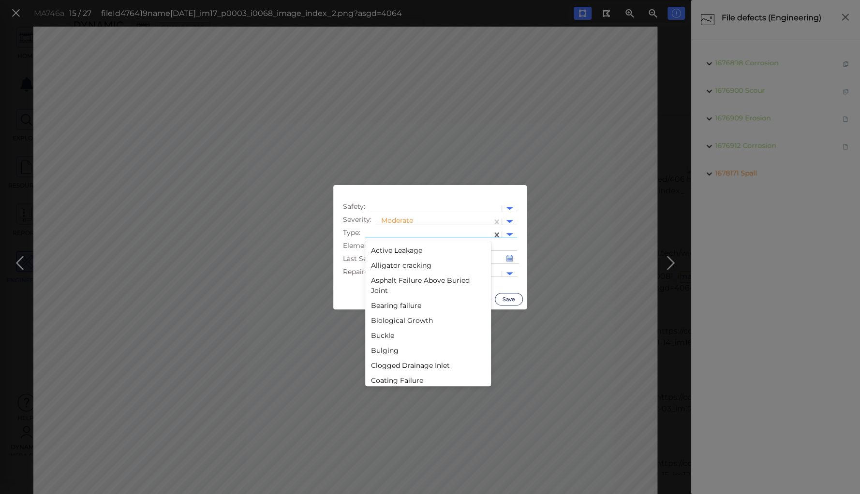
click at [389, 230] on div at bounding box center [428, 235] width 117 height 10
click at [376, 307] on div "Spall" at bounding box center [428, 310] width 126 height 15
